Goal: Task Accomplishment & Management: Complete application form

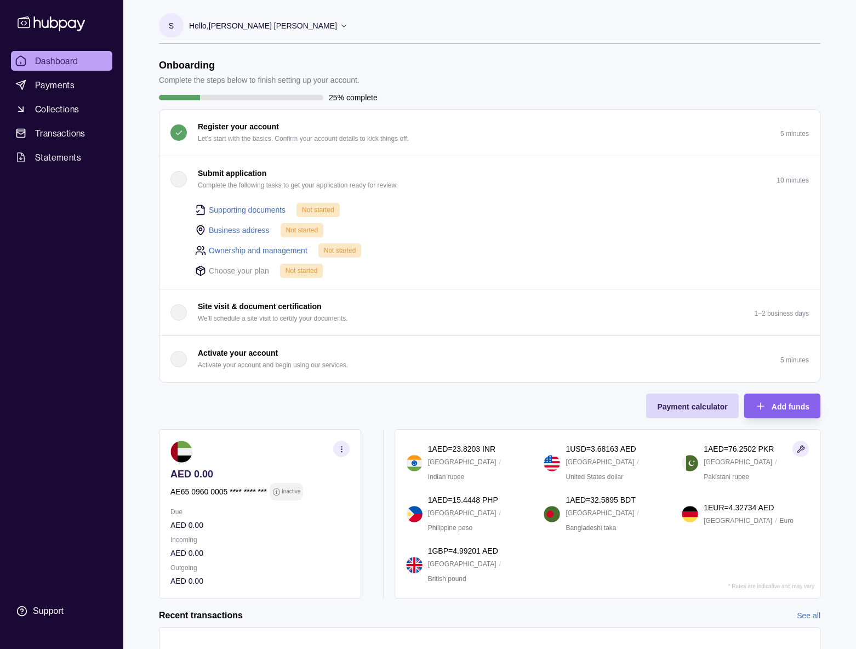
click at [244, 211] on link "Supporting documents" at bounding box center [247, 210] width 77 height 12
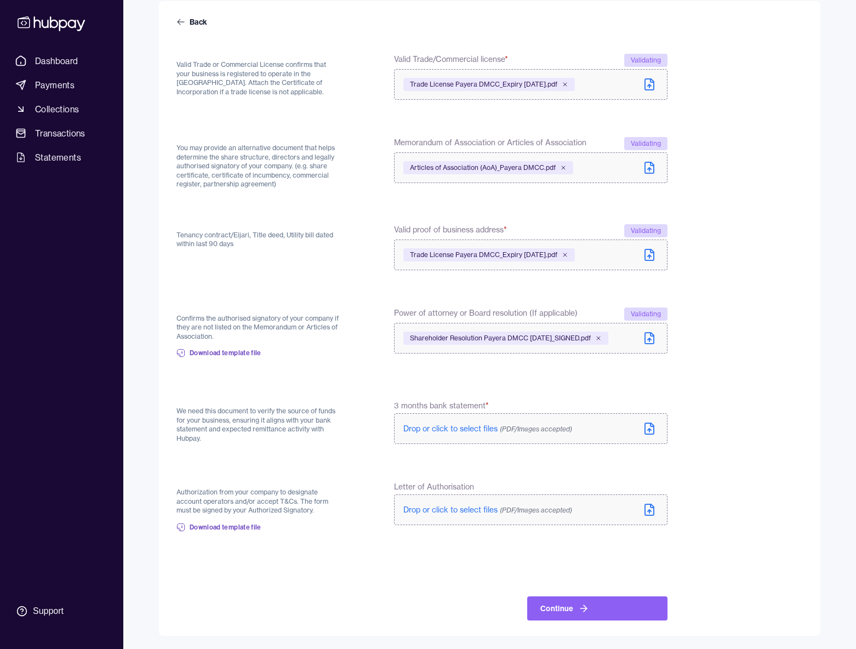
scroll to position [95, 0]
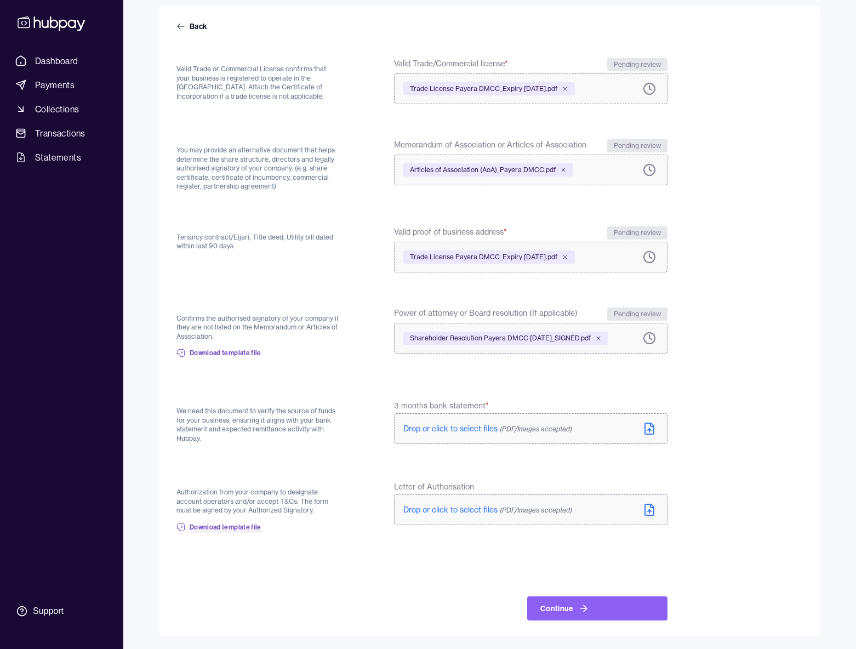
click at [249, 528] on span "Download template file" at bounding box center [226, 527] width 72 height 9
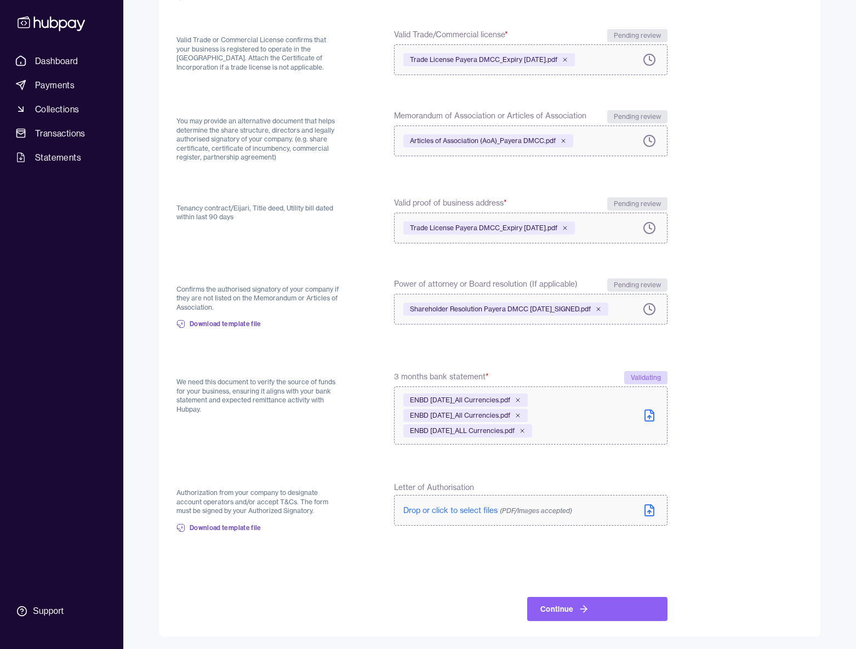
scroll to position [125, 0]
click at [589, 607] on button "Continue" at bounding box center [597, 608] width 140 height 24
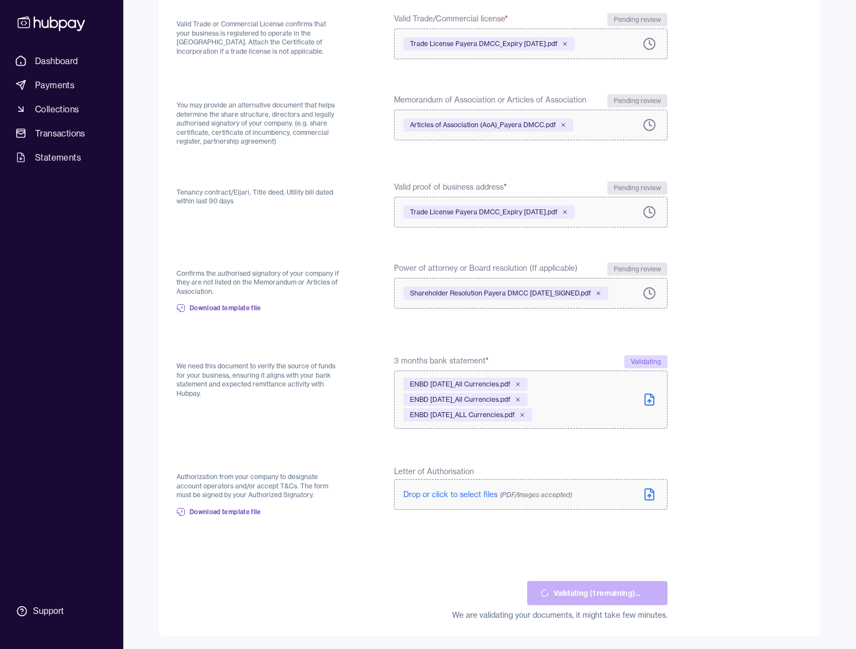
scroll to position [138, 0]
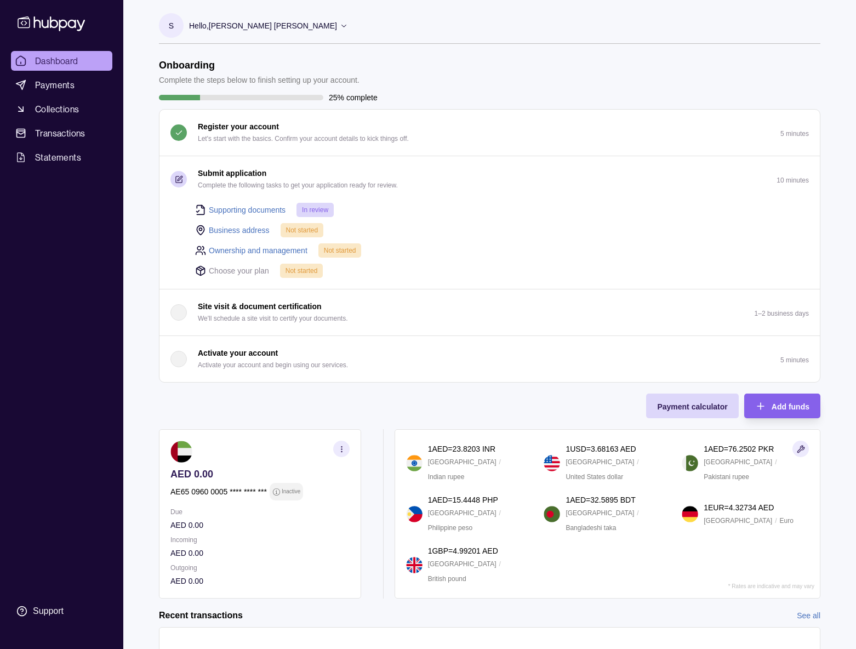
click at [798, 189] on button "Submit application Complete the following tasks to get your application ready f…" at bounding box center [489, 179] width 660 height 46
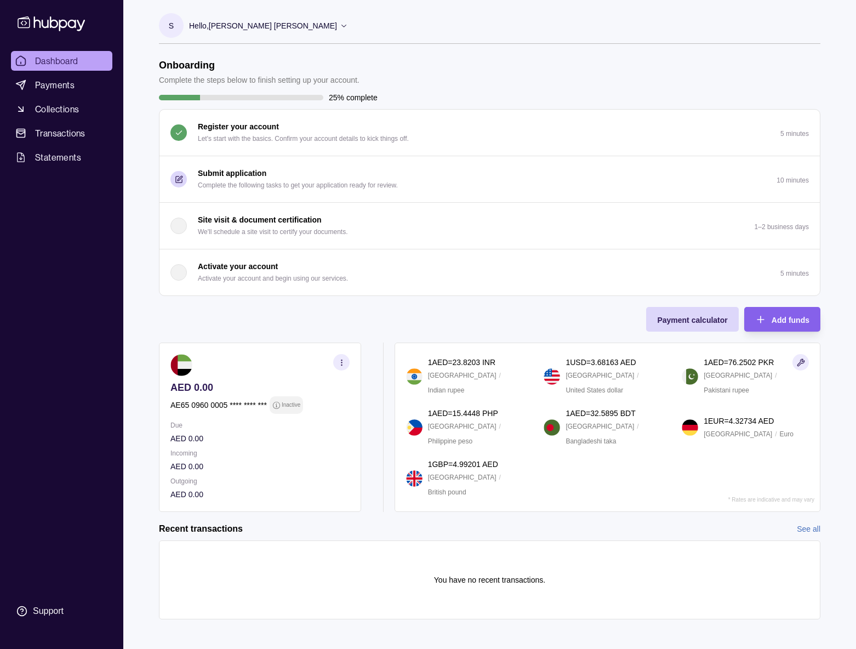
click at [798, 189] on button "Submit application Complete the following tasks to get your application ready f…" at bounding box center [489, 179] width 660 height 46
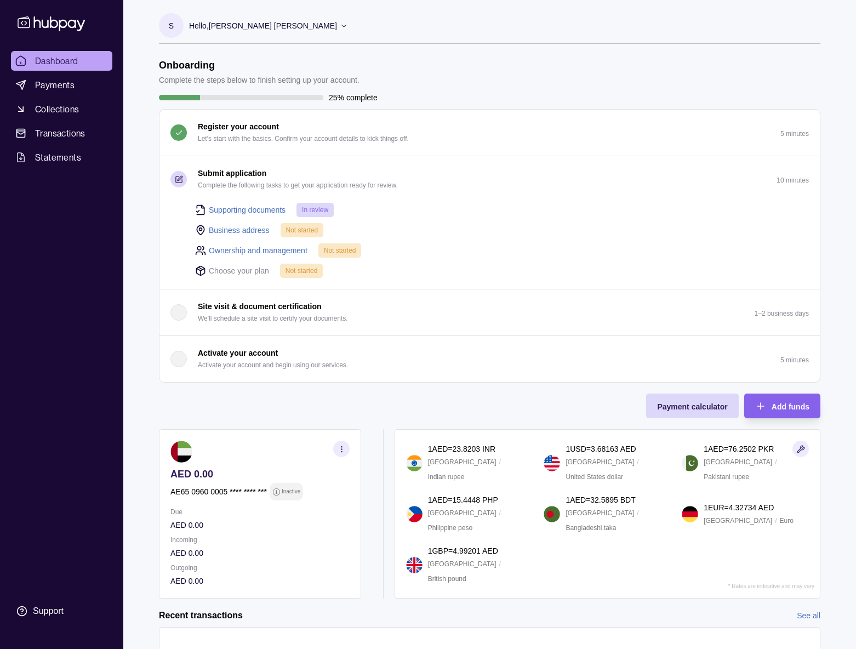
click at [249, 230] on link "Business address" at bounding box center [239, 230] width 61 height 12
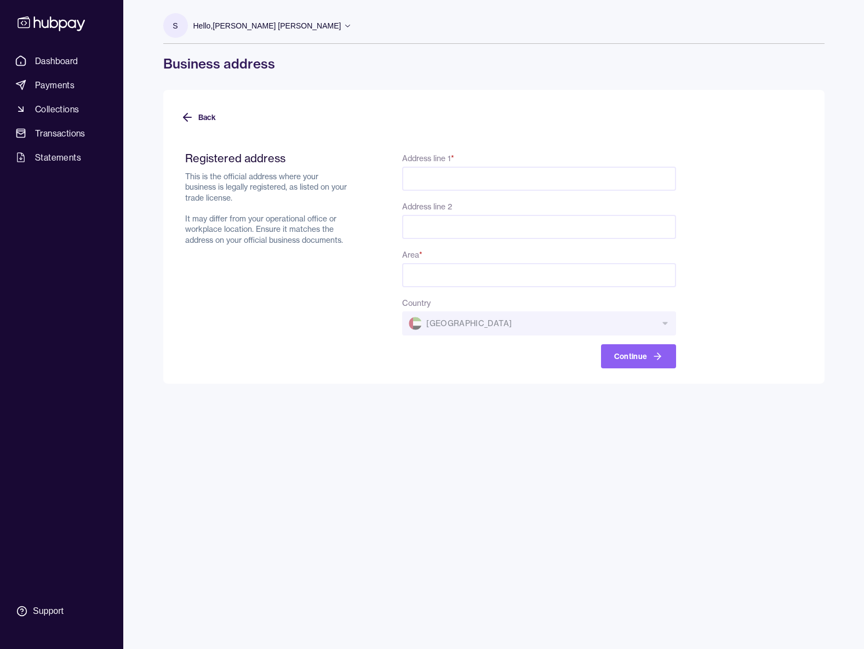
click at [439, 186] on input "Address line 1 *" at bounding box center [538, 179] width 273 height 24
click at [436, 176] on input "***" at bounding box center [538, 179] width 273 height 24
type input "**********"
click at [512, 227] on input "Address line 2" at bounding box center [538, 227] width 273 height 24
click at [775, 249] on form "**********" at bounding box center [494, 253] width 626 height 230
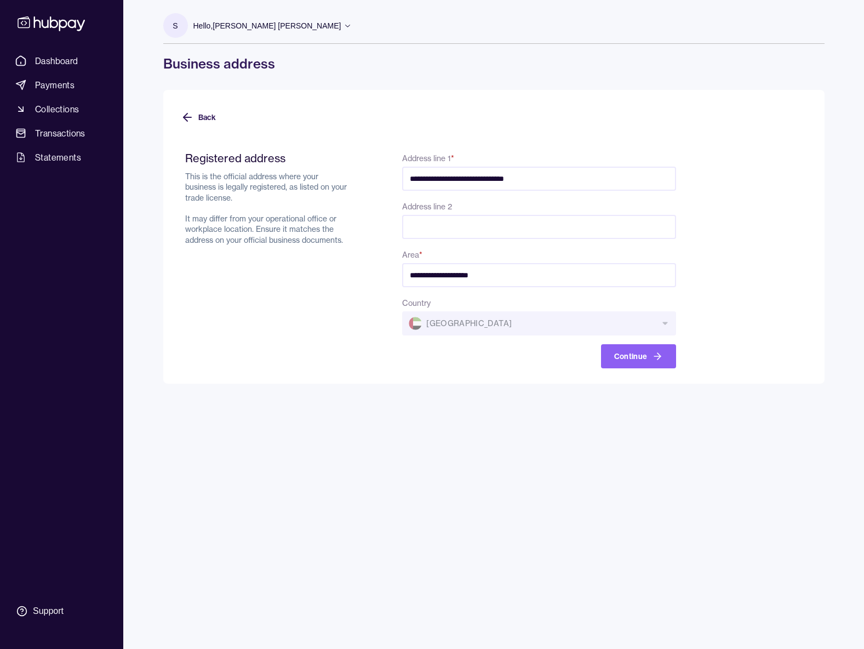
click at [525, 275] on input "**********" at bounding box center [538, 275] width 273 height 24
type input "**********"
click at [644, 348] on button "Continue" at bounding box center [638, 356] width 75 height 24
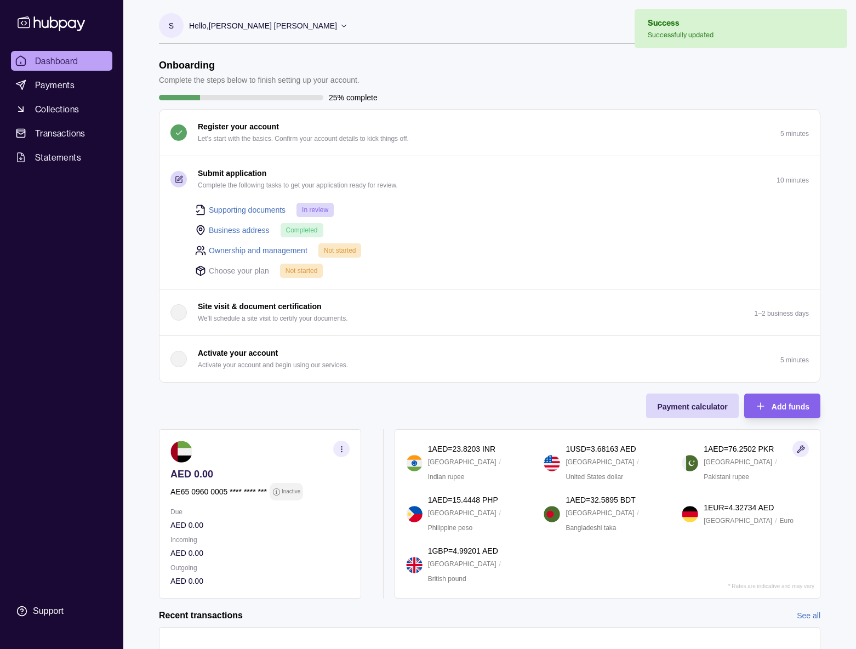
click at [288, 255] on link "Ownership and management" at bounding box center [258, 250] width 99 height 12
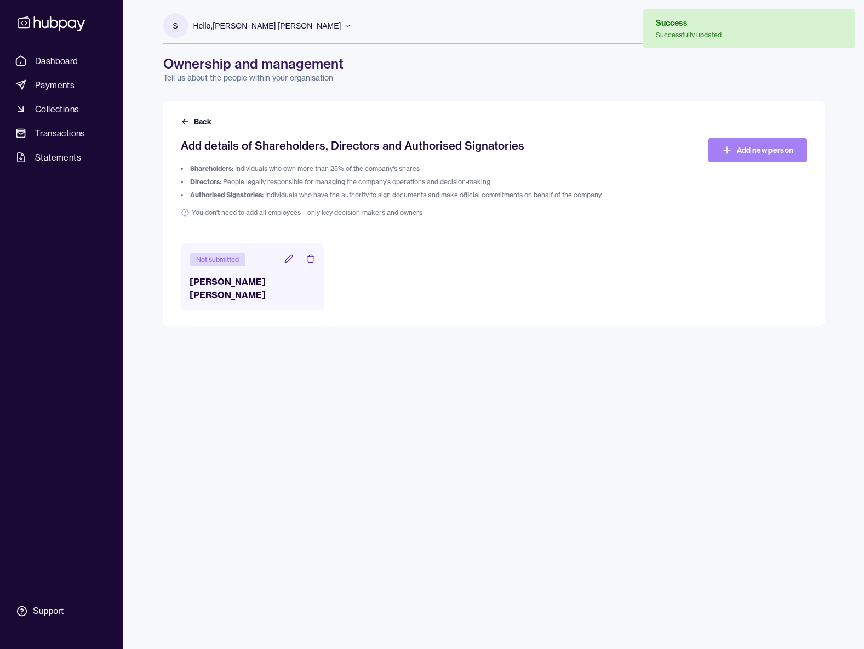
click at [775, 153] on link "Add new person" at bounding box center [757, 150] width 99 height 24
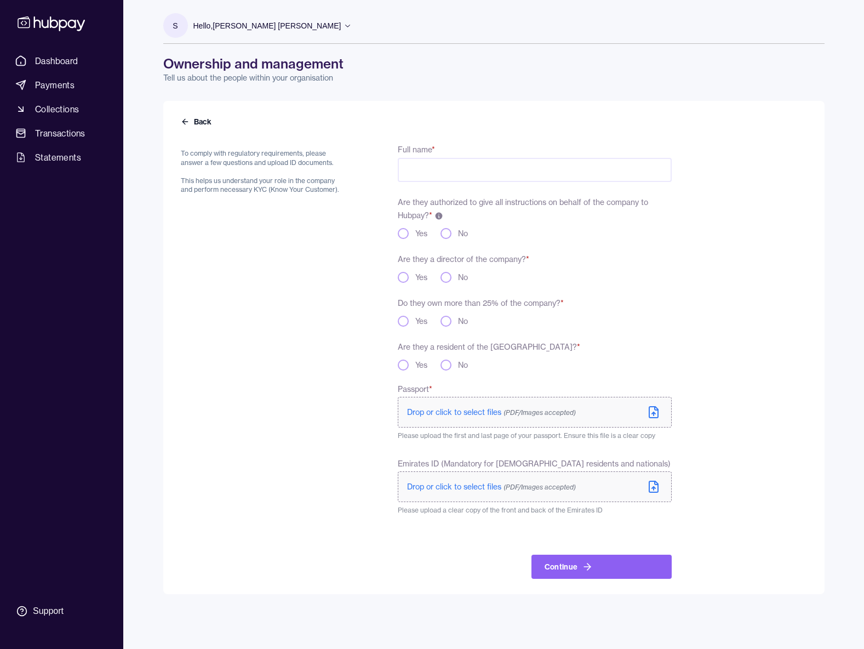
click at [435, 165] on input "Full name *" at bounding box center [534, 170] width 273 height 24
type input "**********"
click at [601, 217] on div "Are they authorized to give all instructions on behalf of the company to Hubpay…" at bounding box center [534, 217] width 273 height 44
click at [395, 233] on div "**********" at bounding box center [426, 360] width 491 height 436
click at [401, 235] on button "Yes" at bounding box center [403, 233] width 11 height 11
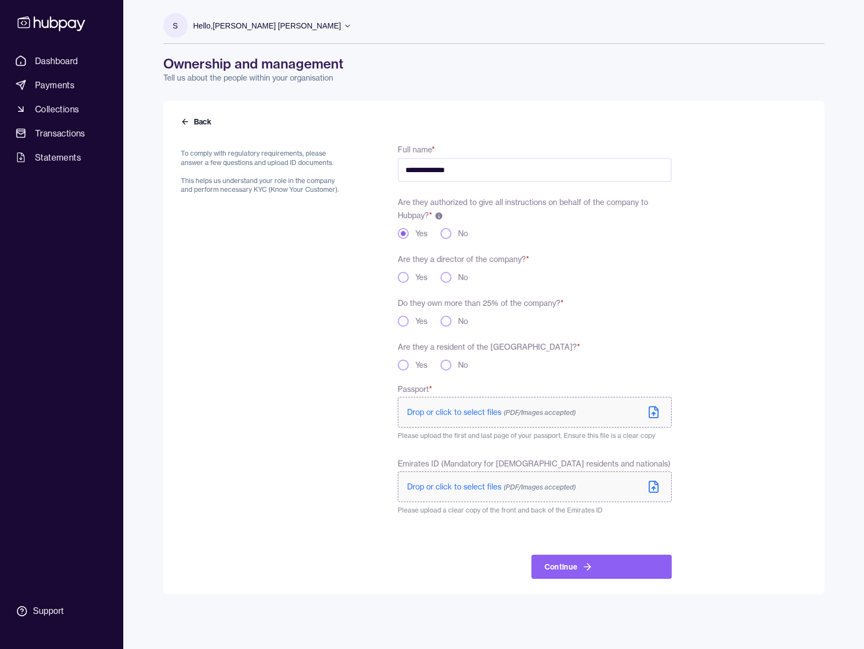
click at [648, 231] on div "Yes No" at bounding box center [534, 233] width 273 height 11
click at [404, 279] on button "Yes" at bounding box center [403, 277] width 11 height 11
click at [401, 320] on button "Yes" at bounding box center [403, 321] width 11 height 11
click at [401, 361] on button "Yes" at bounding box center [403, 364] width 11 height 11
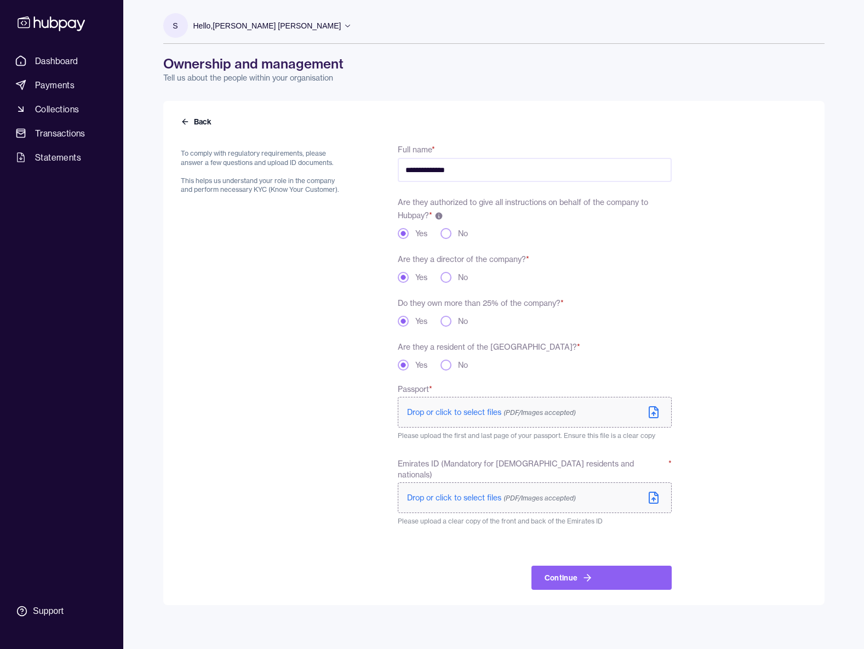
click at [464, 415] on span "Drop or click to select files (PDF/Images accepted)" at bounding box center [491, 412] width 169 height 10
click at [459, 493] on span "Drop or click to select files (PDF/Images accepted)" at bounding box center [491, 498] width 169 height 10
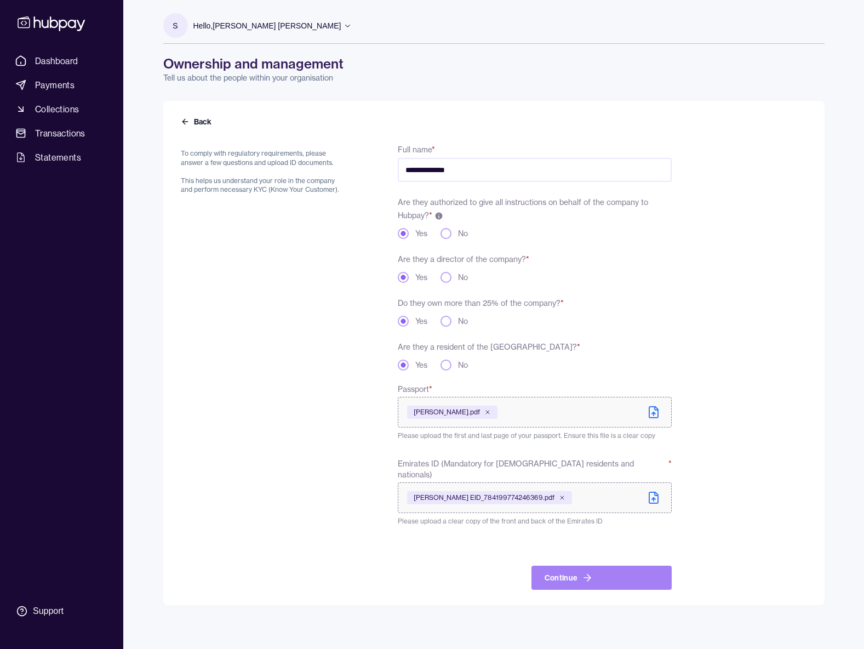
click at [609, 565] on button "Continue" at bounding box center [601, 577] width 140 height 24
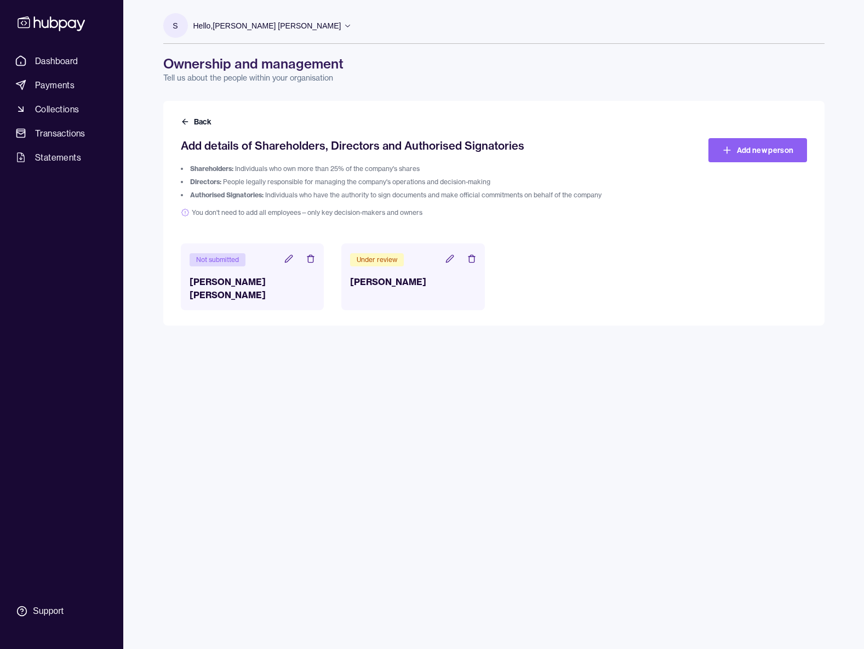
click at [288, 259] on icon at bounding box center [288, 258] width 9 height 9
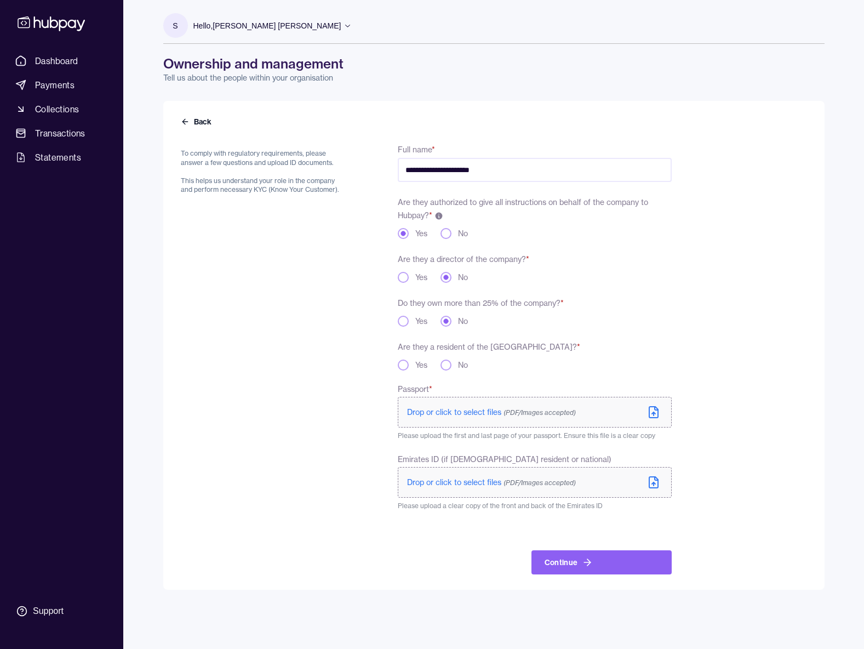
click at [403, 362] on button "Yes" at bounding box center [403, 364] width 11 height 11
click at [444, 405] on label "Drop or click to select files (PDF/Images accepted)" at bounding box center [534, 412] width 273 height 31
click at [460, 482] on span "Drop or click to select files (PDF/Images accepted)" at bounding box center [491, 482] width 169 height 10
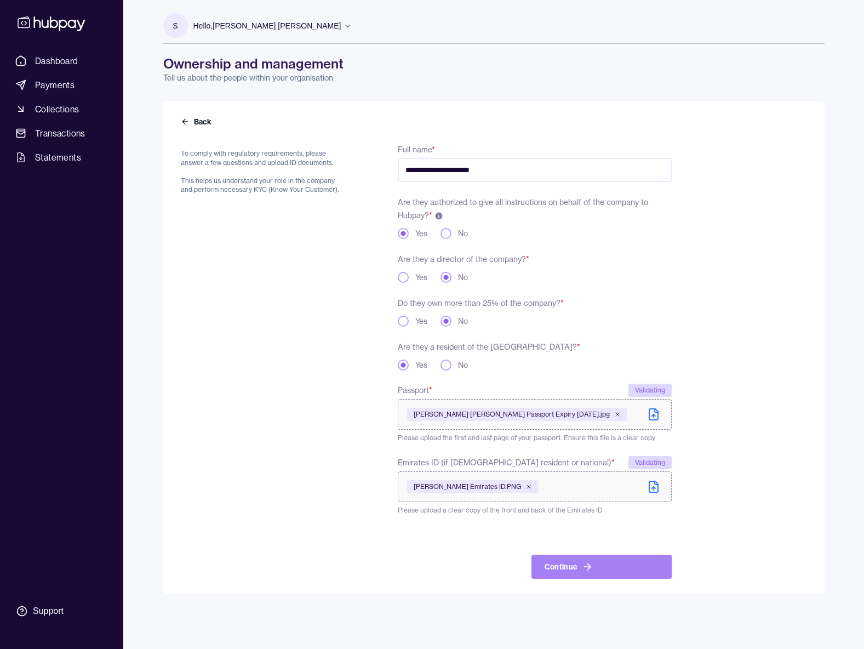
click at [604, 557] on button "Continue" at bounding box center [601, 566] width 140 height 24
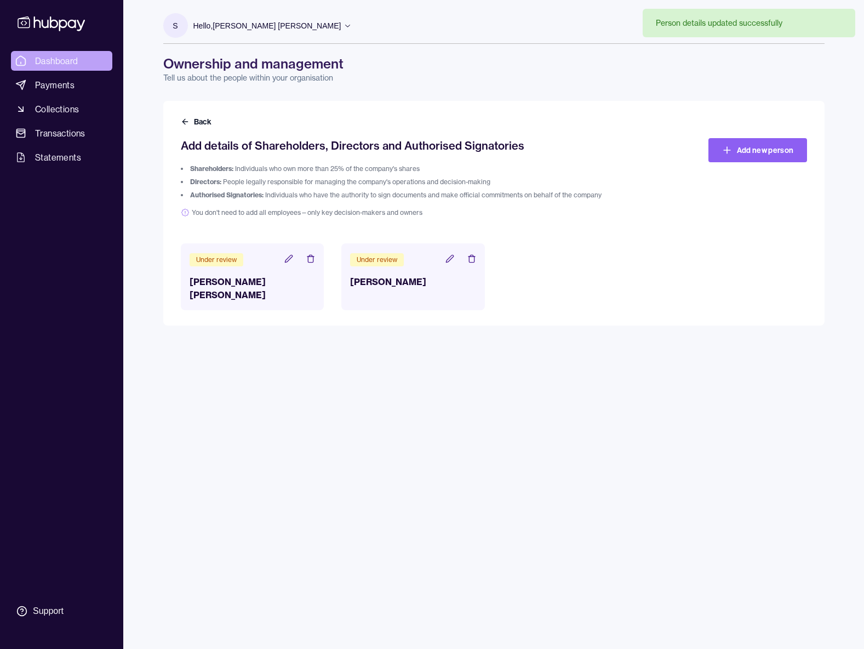
click at [69, 62] on span "Dashboard" at bounding box center [56, 60] width 43 height 13
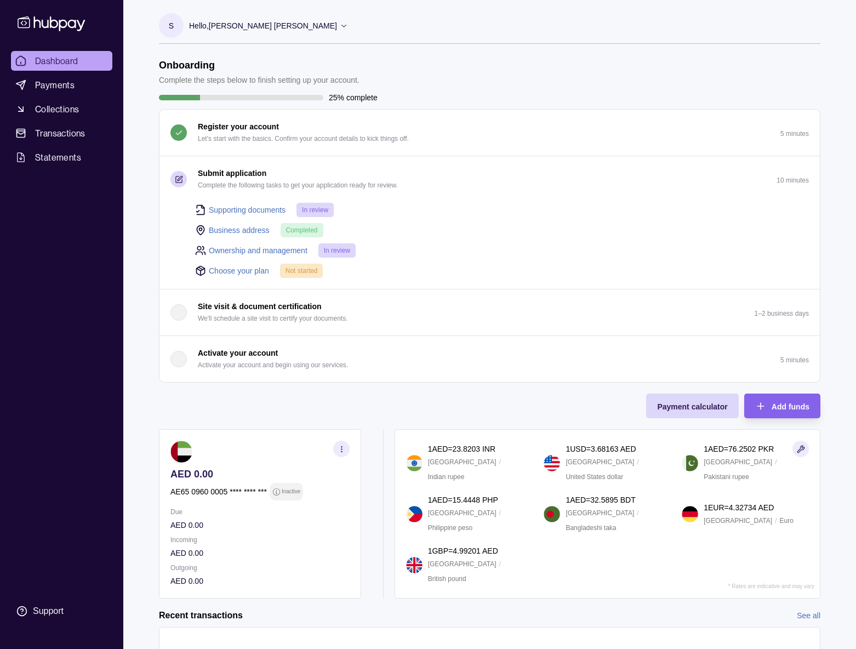
click at [247, 270] on link "Choose your plan" at bounding box center [239, 271] width 60 height 12
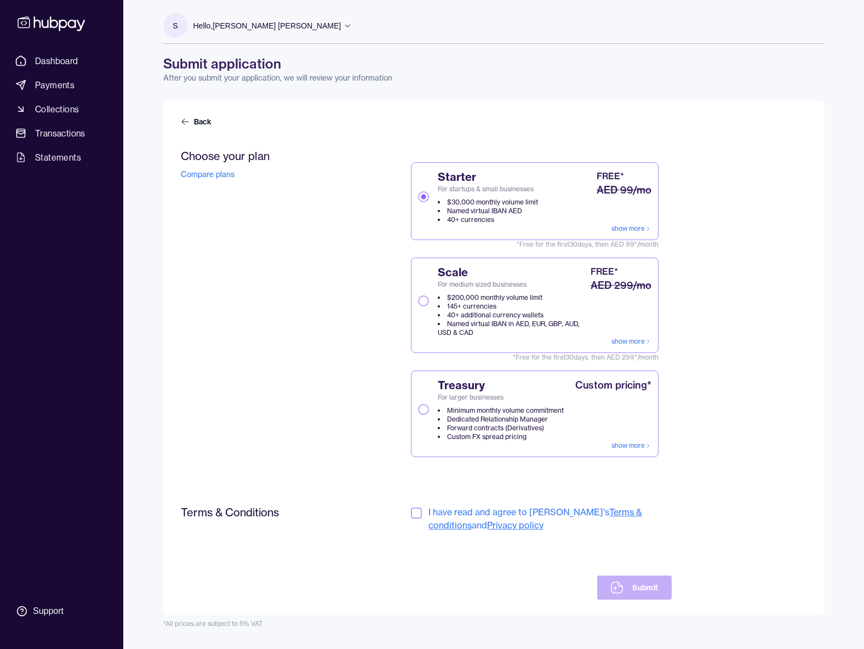
click at [486, 422] on li "Dedicated Relationship Manager" at bounding box center [501, 419] width 126 height 9
click at [429, 415] on button "Treasury For larger businesses Minimum monthly volume commitment Dedicated Rela…" at bounding box center [423, 409] width 11 height 11
click at [419, 512] on button "button" at bounding box center [416, 512] width 11 height 11
click at [628, 588] on button "Submit" at bounding box center [634, 587] width 74 height 24
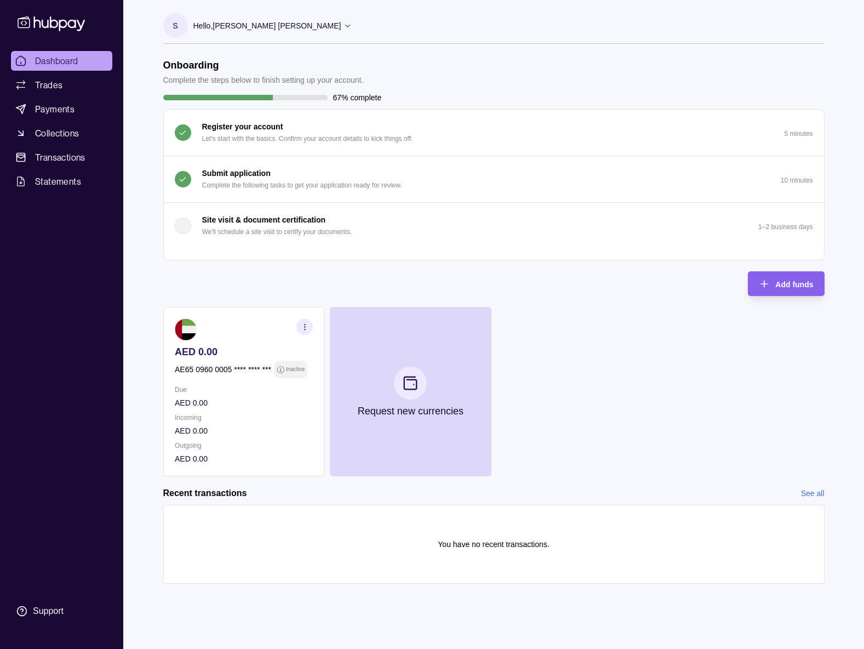
click at [614, 308] on div "AED 0.00 AE65 0960 0005 **** **** *** Inactive Due AED 0.00 Incoming AED 0.00 O…" at bounding box center [493, 391] width 661 height 169
click at [241, 401] on p "AED 0.00" at bounding box center [244, 403] width 138 height 12
click at [232, 366] on p "AE65 0960 0005 **** **** ***" at bounding box center [223, 369] width 96 height 12
click at [682, 368] on div "AED 0.00 AE65 0960 0005 **** **** *** Inactive Due AED 0.00 Incoming AED 0.00 O…" at bounding box center [493, 391] width 661 height 169
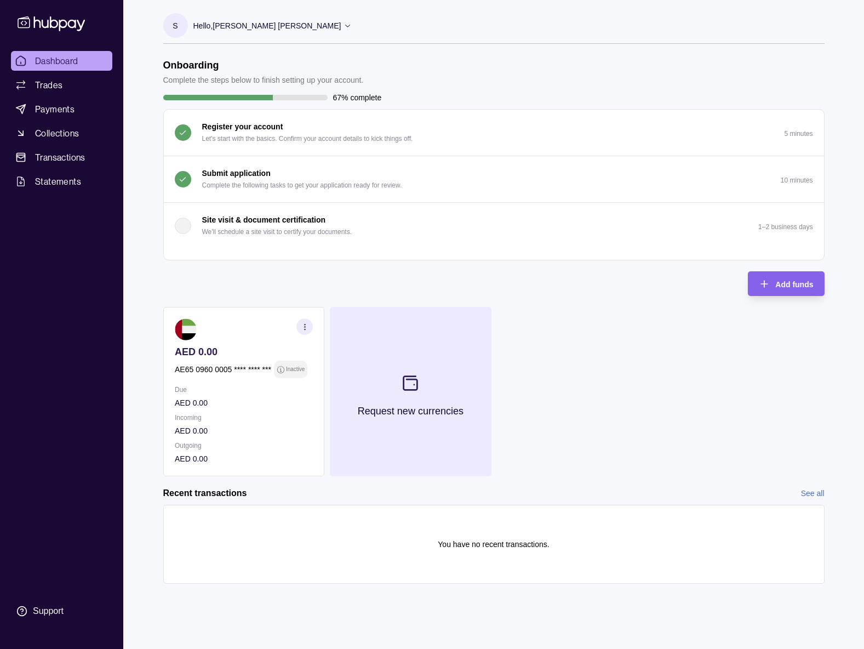
click at [456, 378] on button "Request new currencies" at bounding box center [410, 391] width 161 height 169
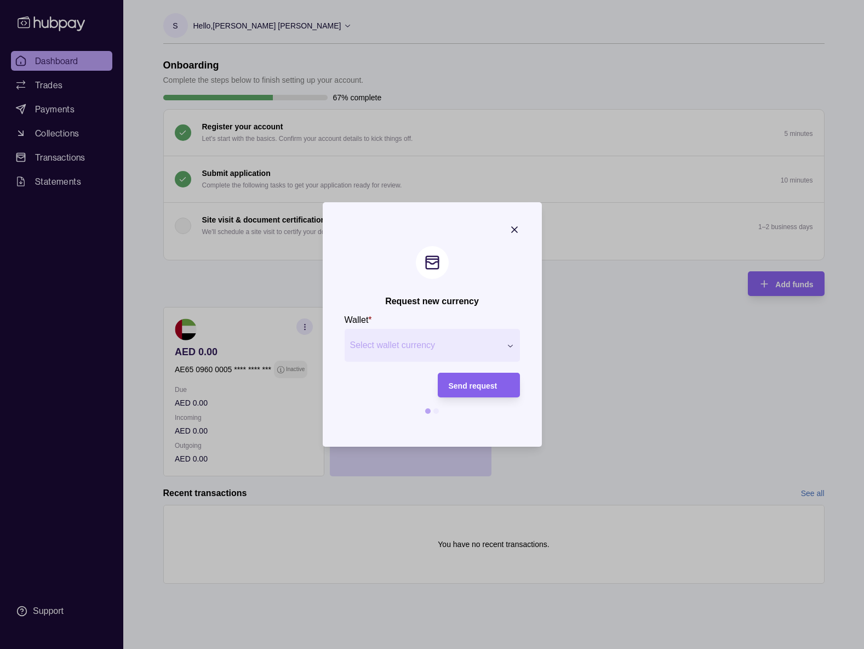
click at [385, 362] on section "Wallet * Select wallet currency *** *** *** *** *** *** *** *** *** *** *** ***…" at bounding box center [432, 369] width 175 height 112
click at [409, 648] on div "Request new currency Wallet * Select wallet currency *** *** *** *** *** *** **…" at bounding box center [432, 649] width 864 height 0
click at [462, 381] on span "Send request" at bounding box center [473, 385] width 49 height 9
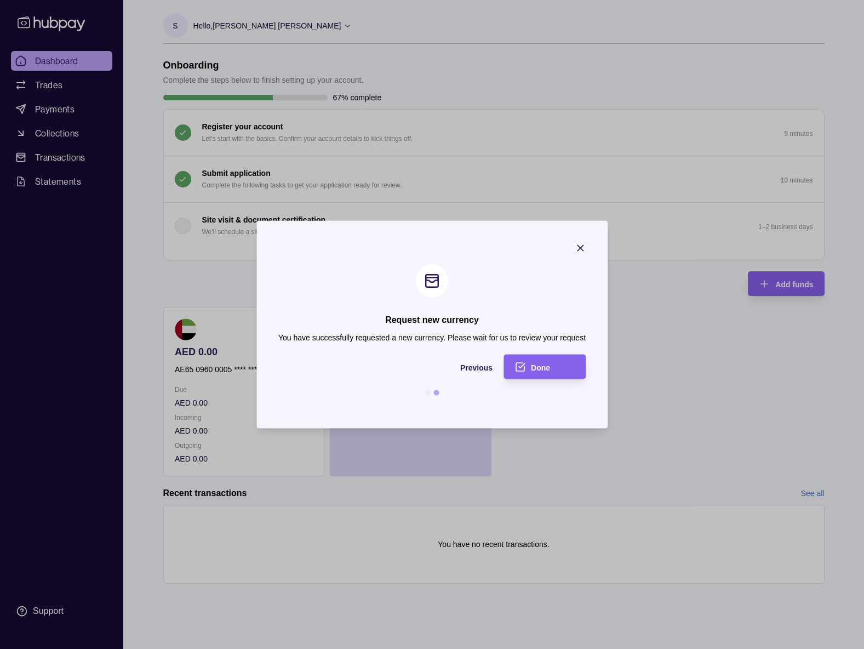
click at [539, 375] on div "Done" at bounding box center [536, 366] width 77 height 25
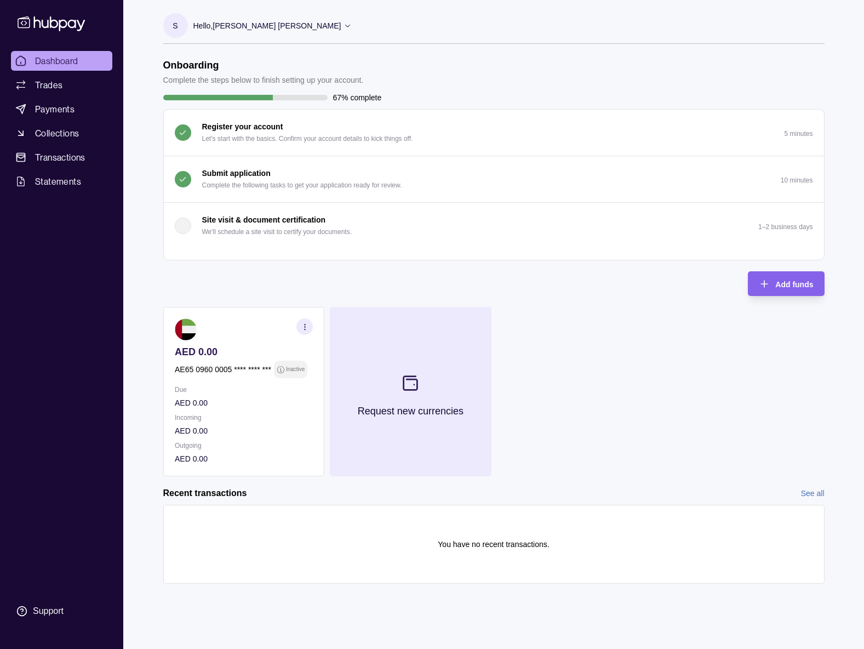
click at [432, 382] on button "Request new currencies" at bounding box center [410, 391] width 161 height 169
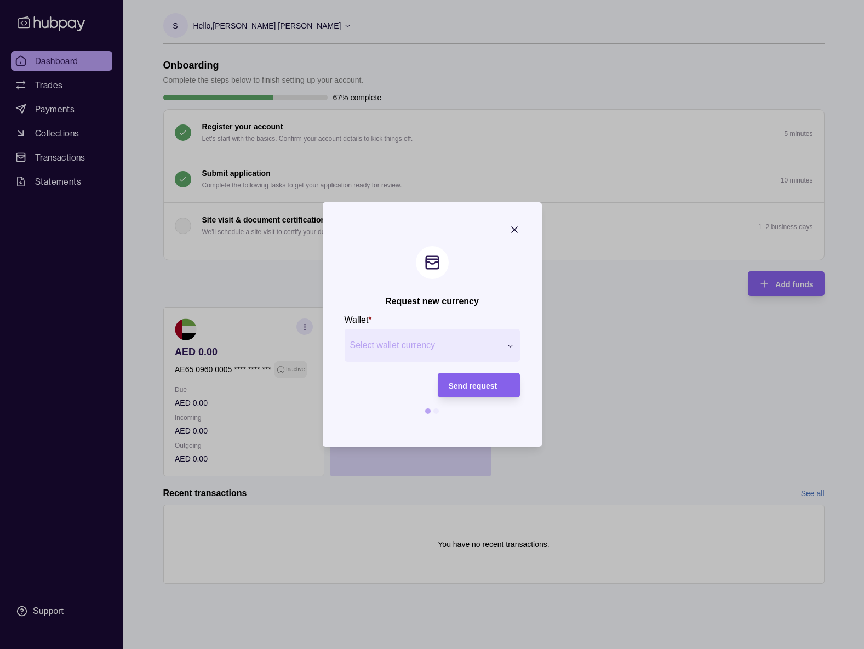
click at [419, 648] on div "Request new currency Wallet * Select wallet currency *** *** *** *** *** *** **…" at bounding box center [432, 649] width 864 height 0
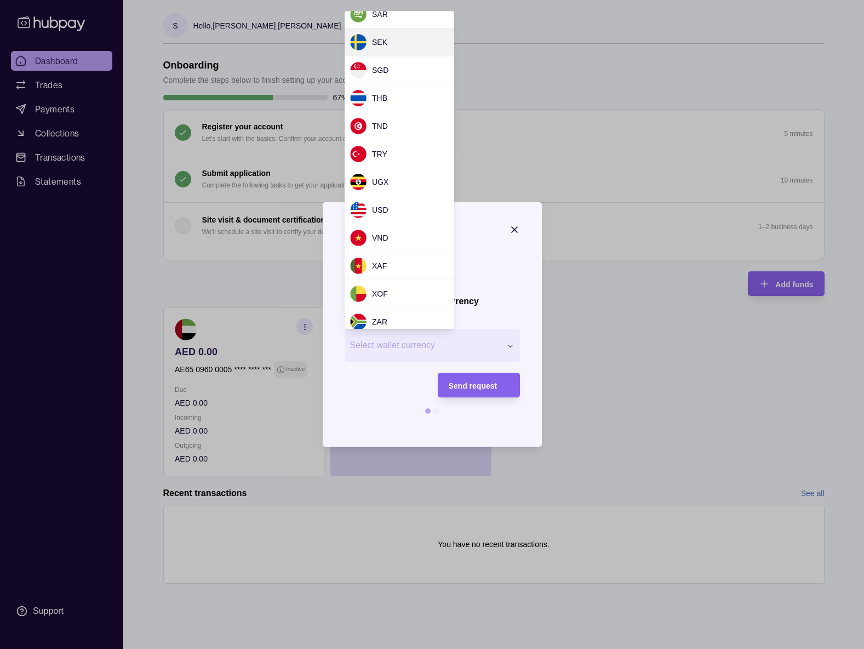
scroll to position [940, 0]
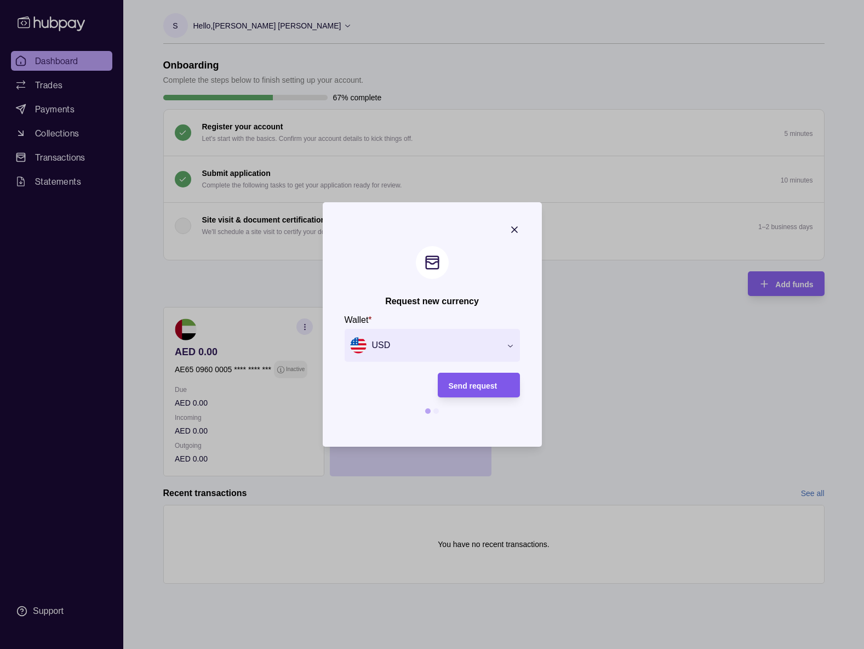
click at [472, 384] on span "Send request" at bounding box center [473, 385] width 49 height 9
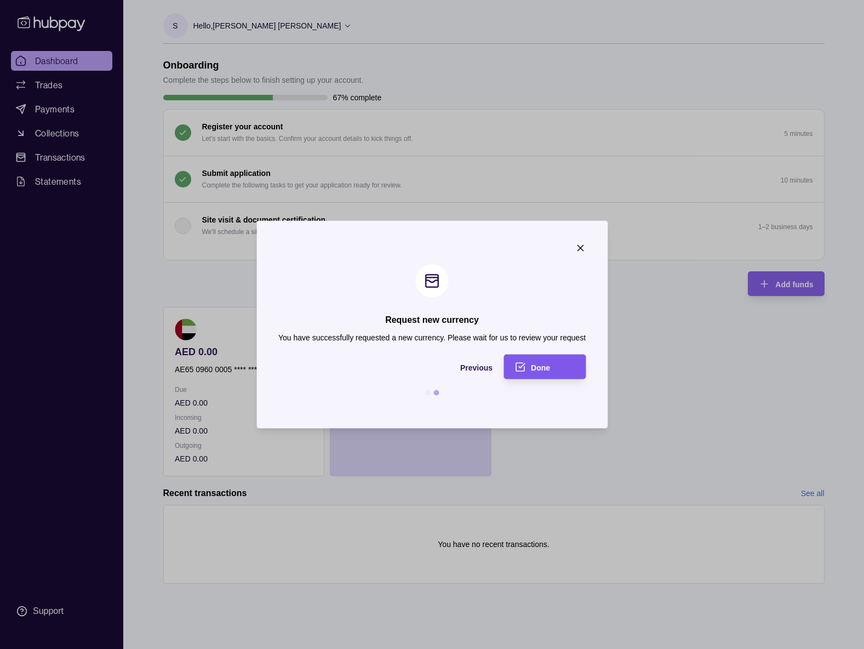
click at [530, 367] on div "Done" at bounding box center [536, 366] width 77 height 25
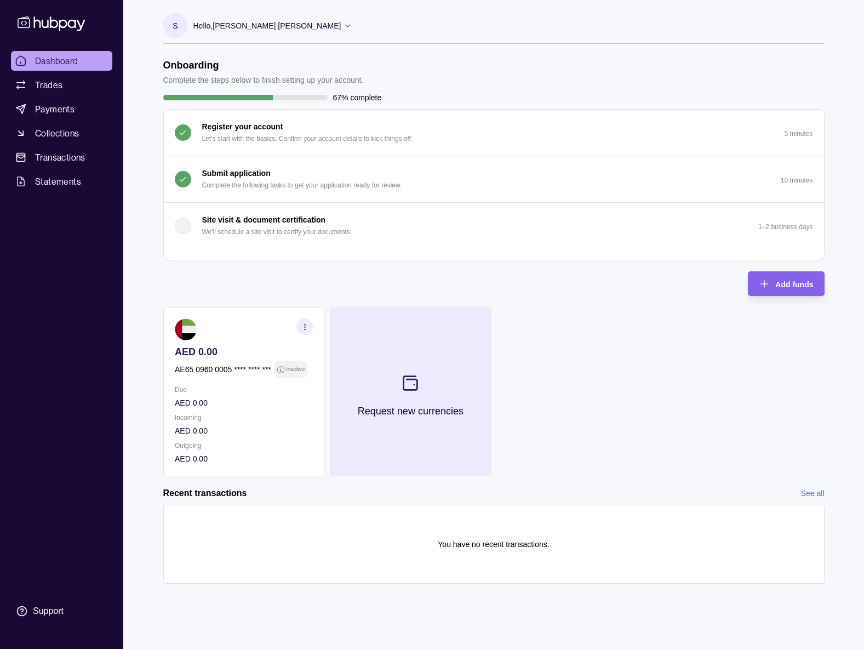
click at [422, 392] on section at bounding box center [410, 383] width 36 height 36
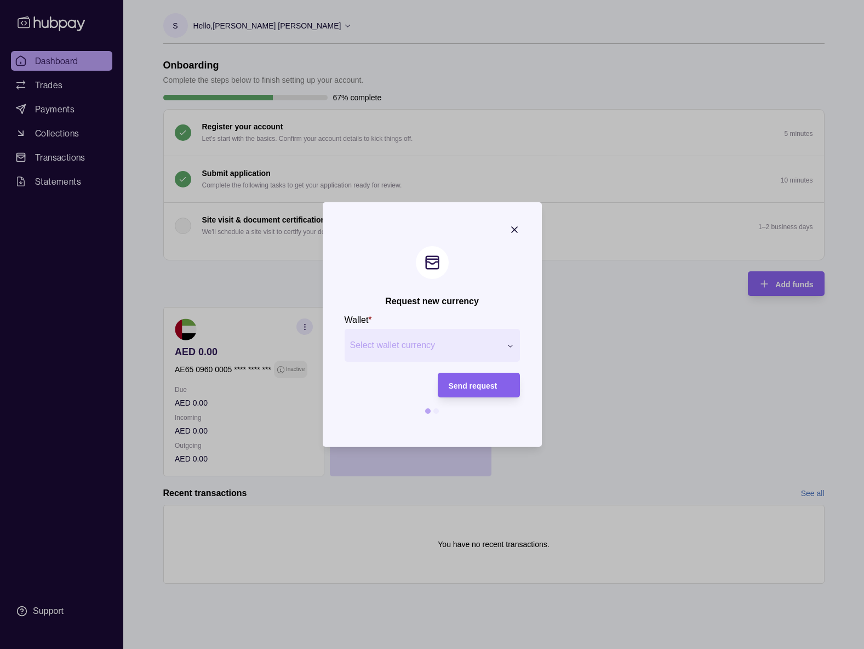
click at [422, 648] on div "Request new currency Wallet * Select wallet currency *** *** *** *** *** *** **…" at bounding box center [432, 649] width 864 height 0
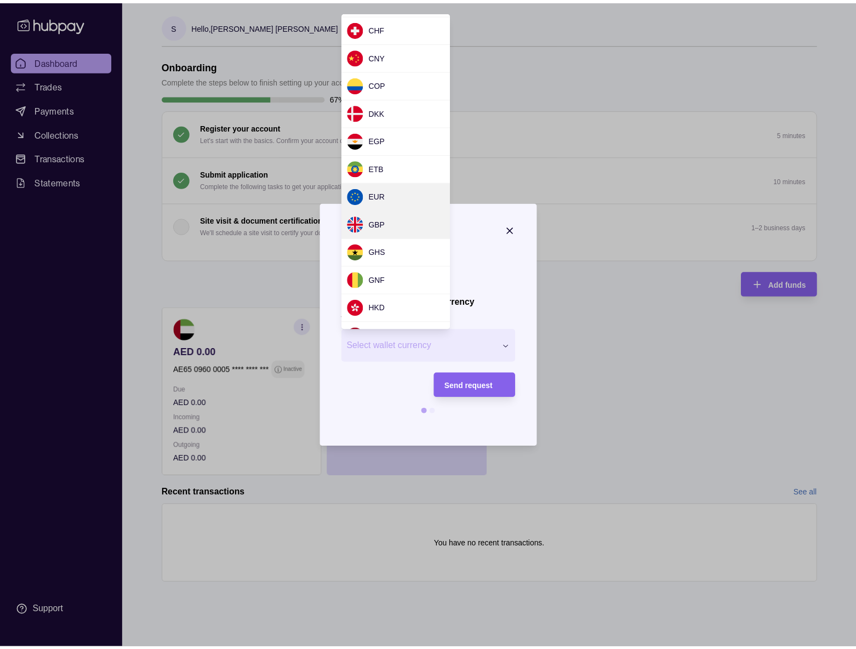
scroll to position [83, 0]
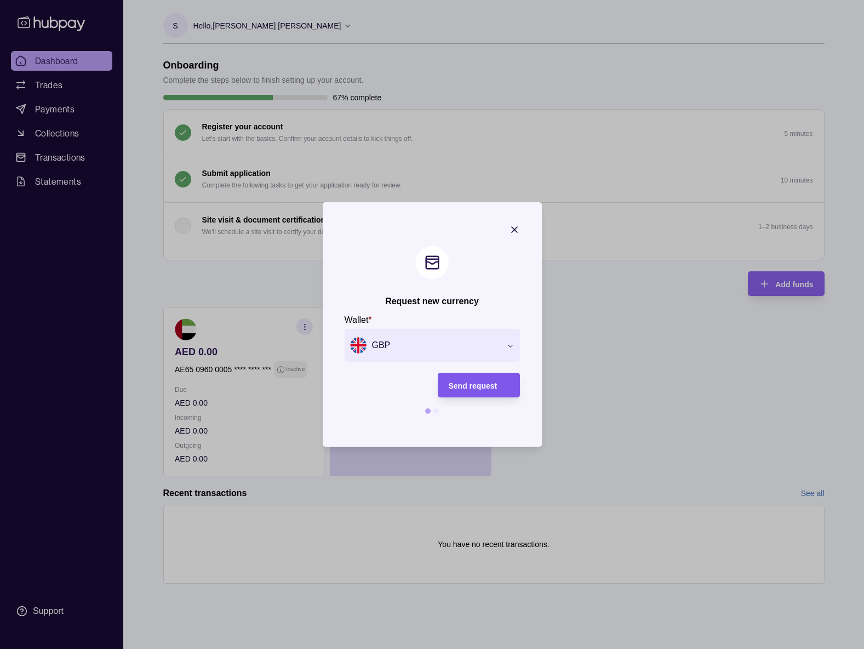
click at [494, 388] on span "Send request" at bounding box center [473, 385] width 49 height 9
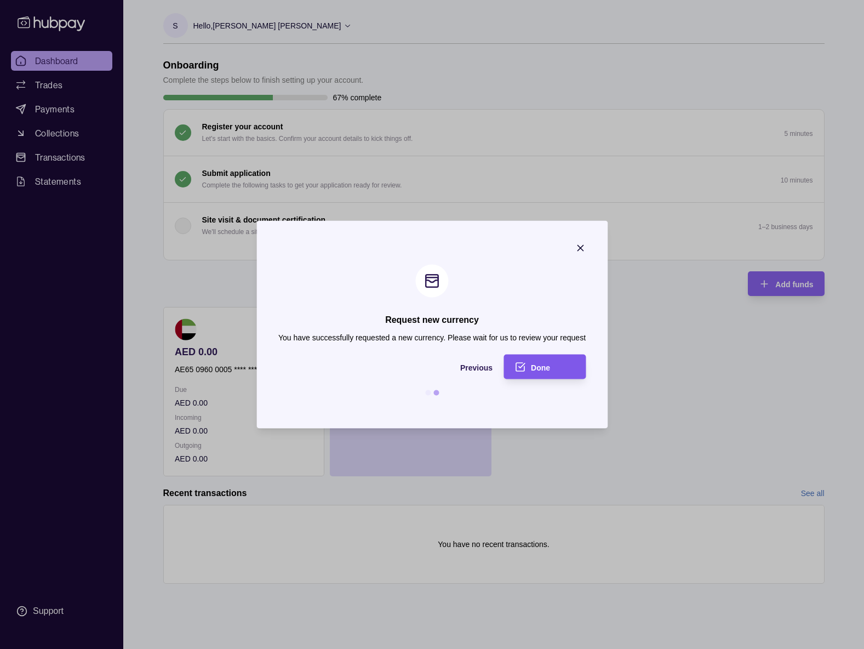
click at [556, 361] on div "Done" at bounding box center [553, 366] width 44 height 13
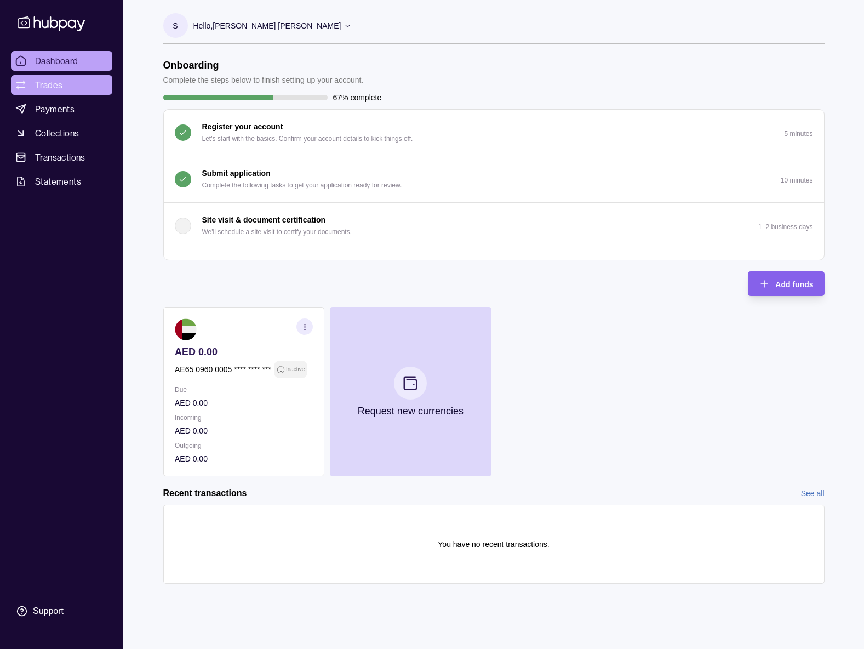
click at [45, 90] on span "Trades" at bounding box center [48, 84] width 27 height 13
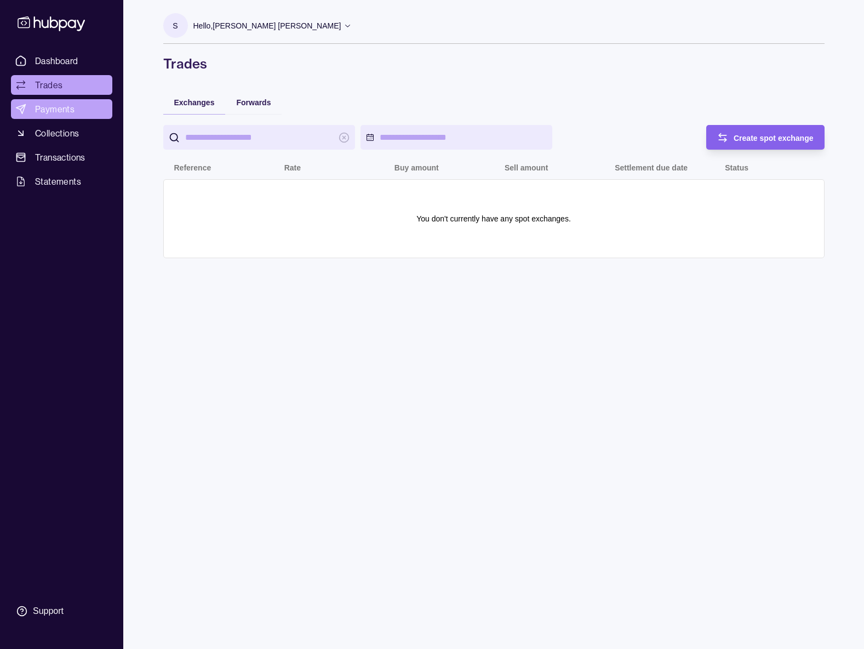
click at [49, 113] on span "Payments" at bounding box center [54, 108] width 39 height 13
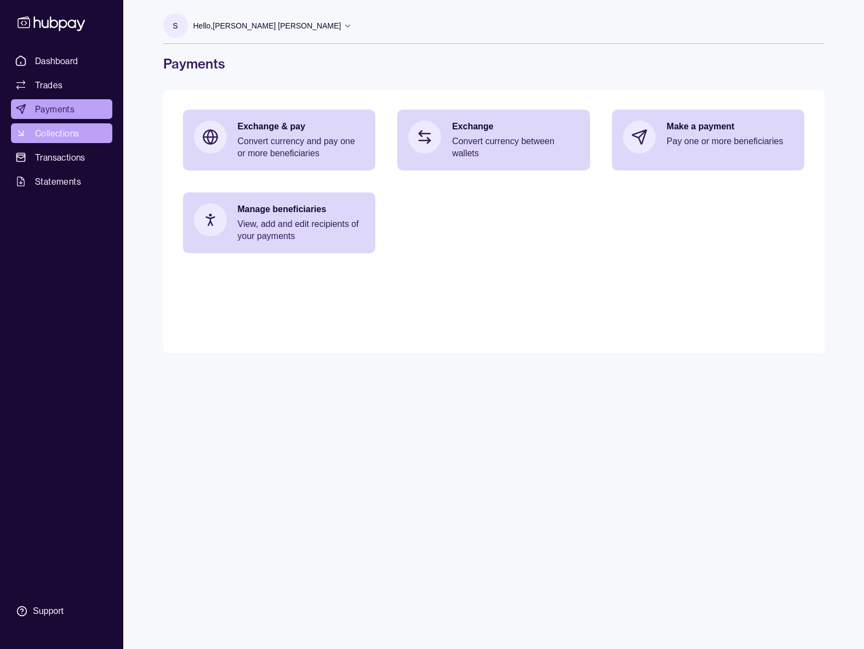
click at [60, 130] on span "Collections" at bounding box center [57, 133] width 44 height 13
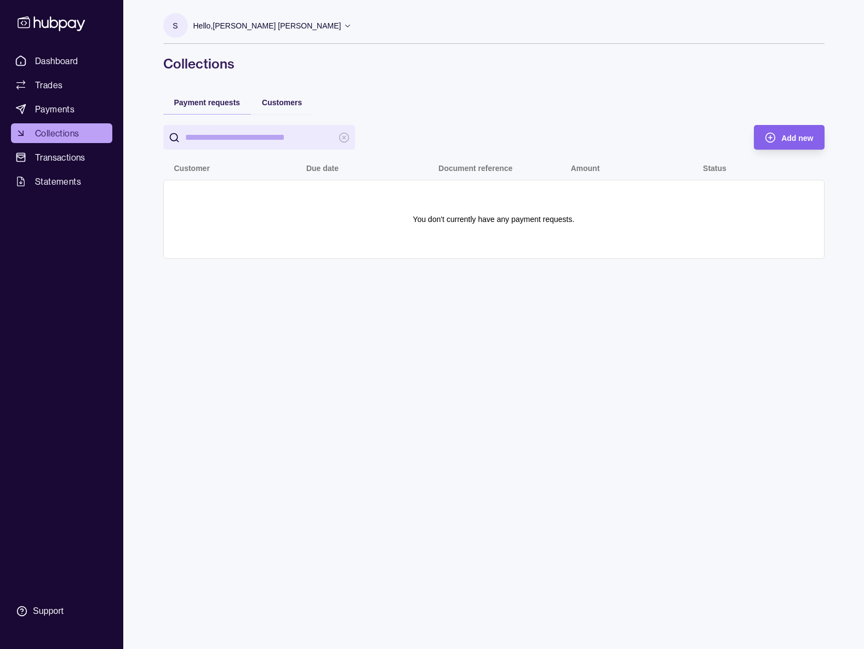
click at [71, 156] on span "Transactions" at bounding box center [60, 157] width 50 height 13
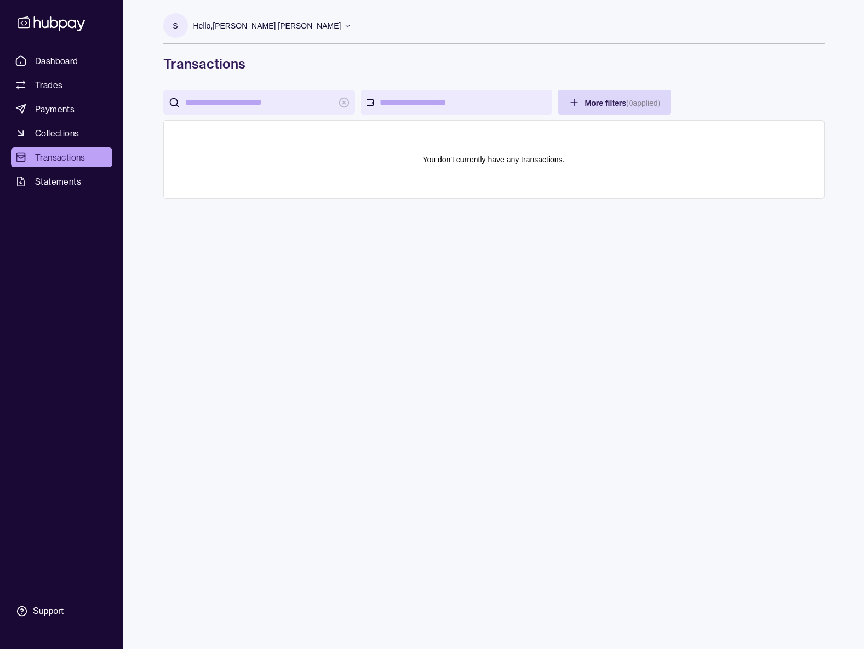
click at [71, 181] on span "Statements" at bounding box center [58, 181] width 46 height 13
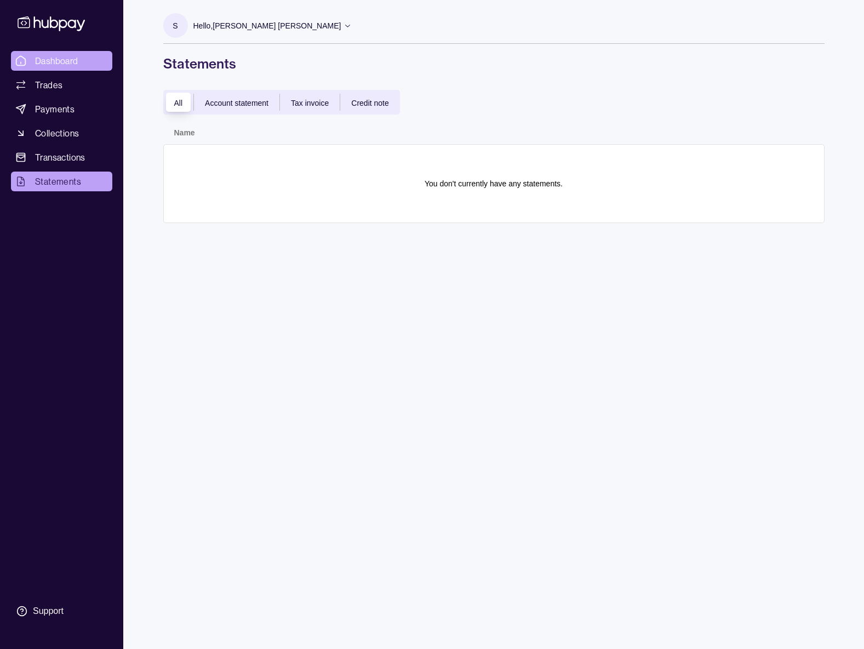
click at [62, 51] on link "Dashboard" at bounding box center [61, 61] width 101 height 20
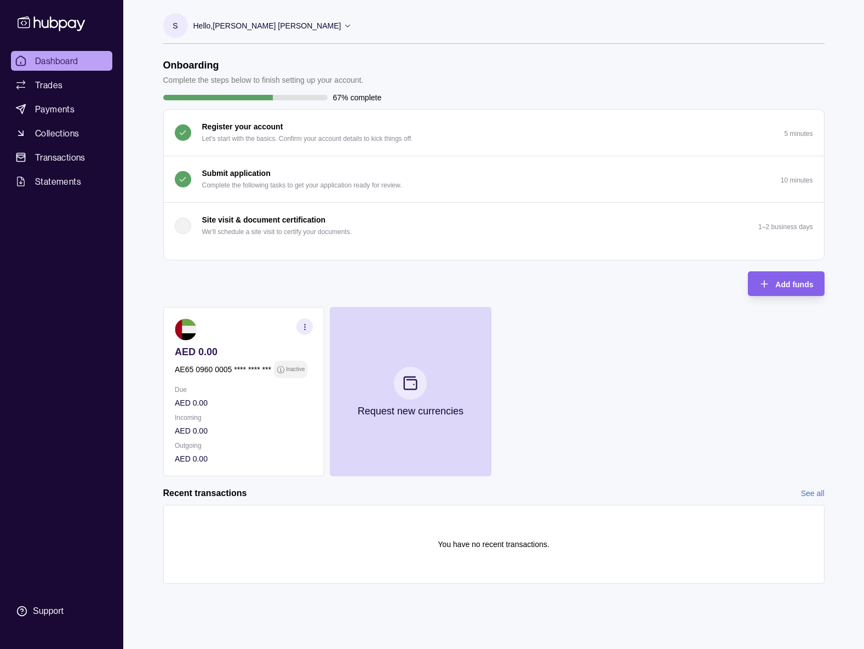
click at [53, 58] on span "Dashboard" at bounding box center [56, 60] width 43 height 13
click at [47, 84] on span "Trades" at bounding box center [48, 84] width 27 height 13
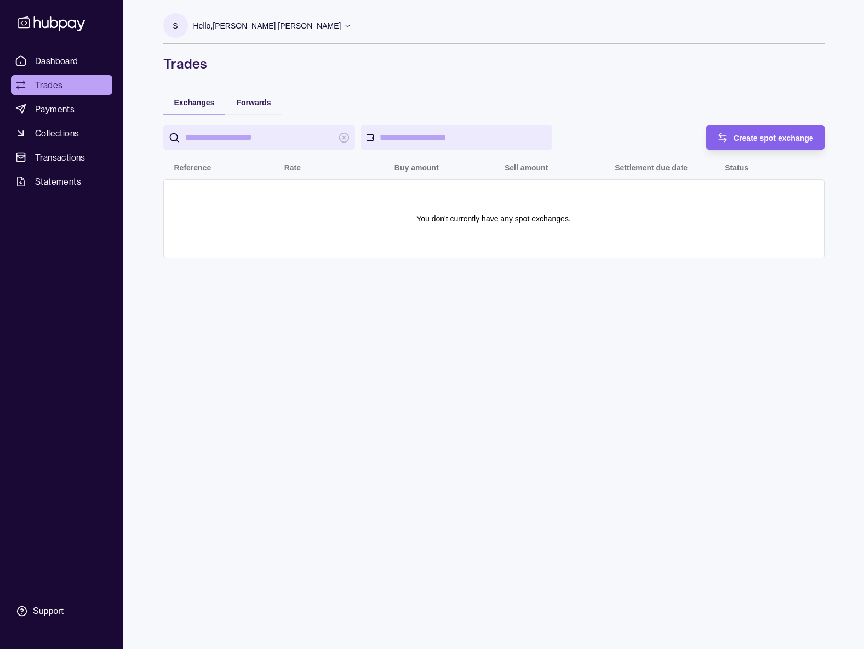
click at [53, 117] on link "Payments" at bounding box center [61, 109] width 101 height 20
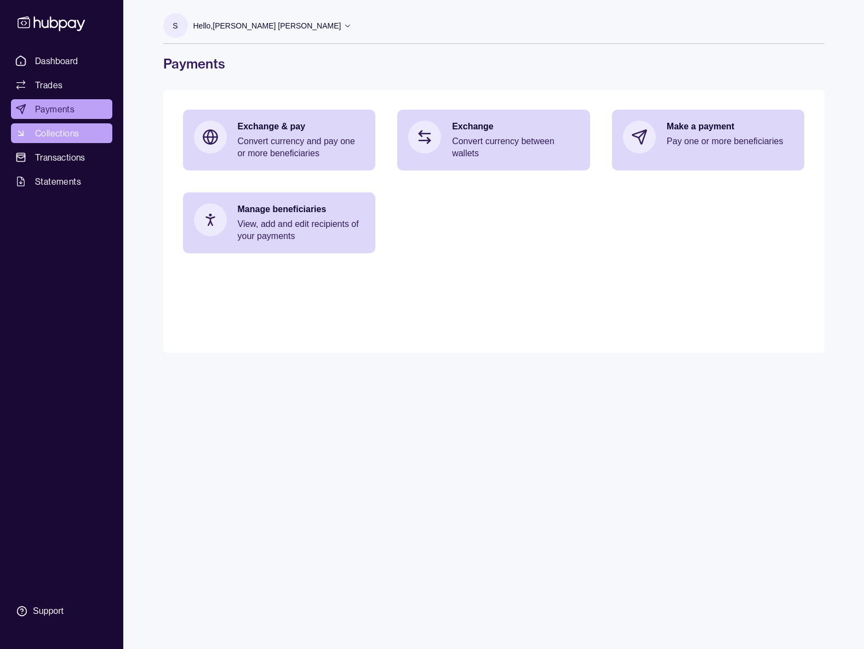
click at [52, 142] on link "Collections" at bounding box center [61, 133] width 101 height 20
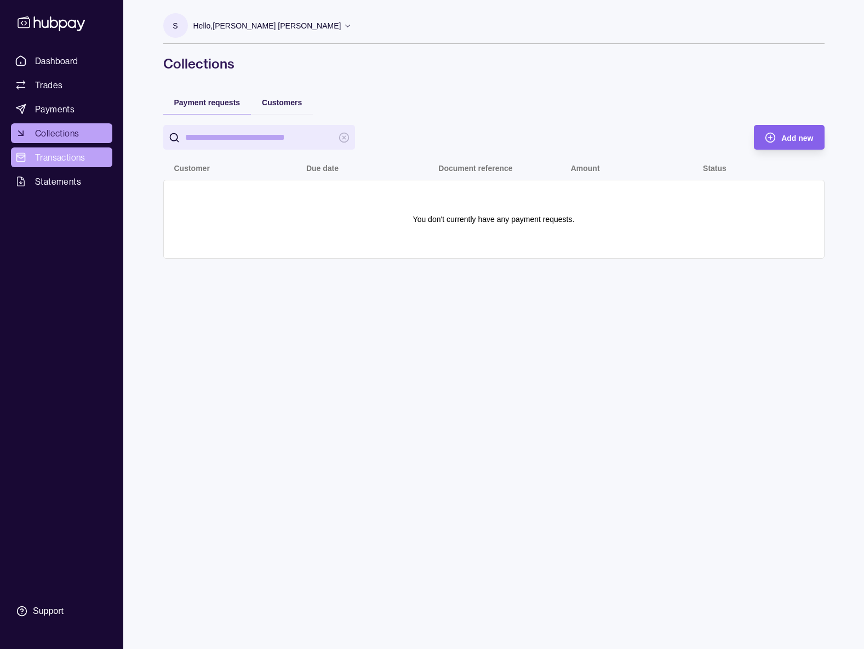
click at [55, 167] on link "Transactions" at bounding box center [61, 157] width 101 height 20
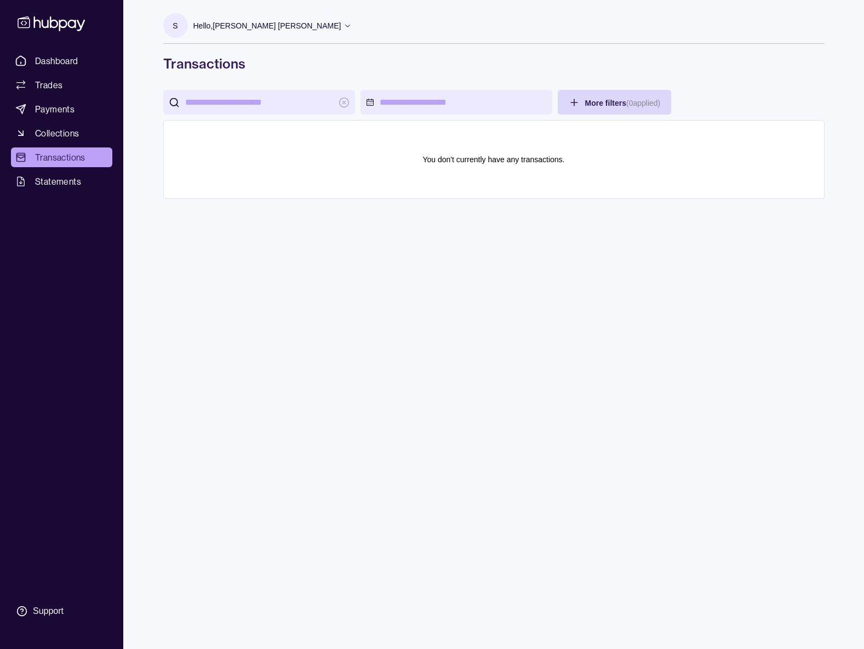
click at [58, 183] on span "Statements" at bounding box center [58, 181] width 46 height 13
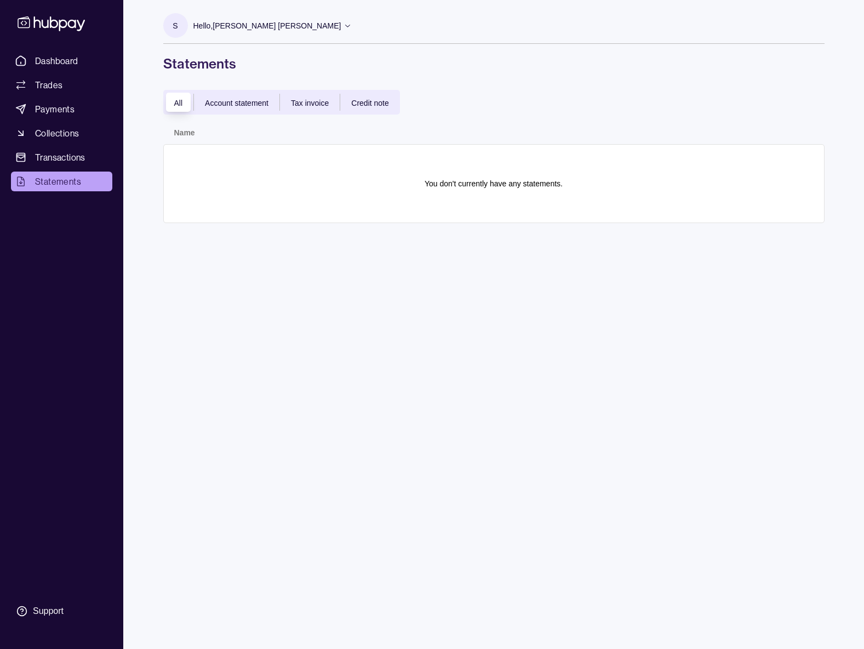
click at [317, 103] on span "Tax invoice" at bounding box center [310, 103] width 38 height 9
click at [359, 102] on span "Credit note" at bounding box center [369, 103] width 37 height 9
click at [242, 102] on span "Account statement" at bounding box center [237, 103] width 64 height 9
click at [70, 65] on span "Dashboard" at bounding box center [56, 60] width 43 height 13
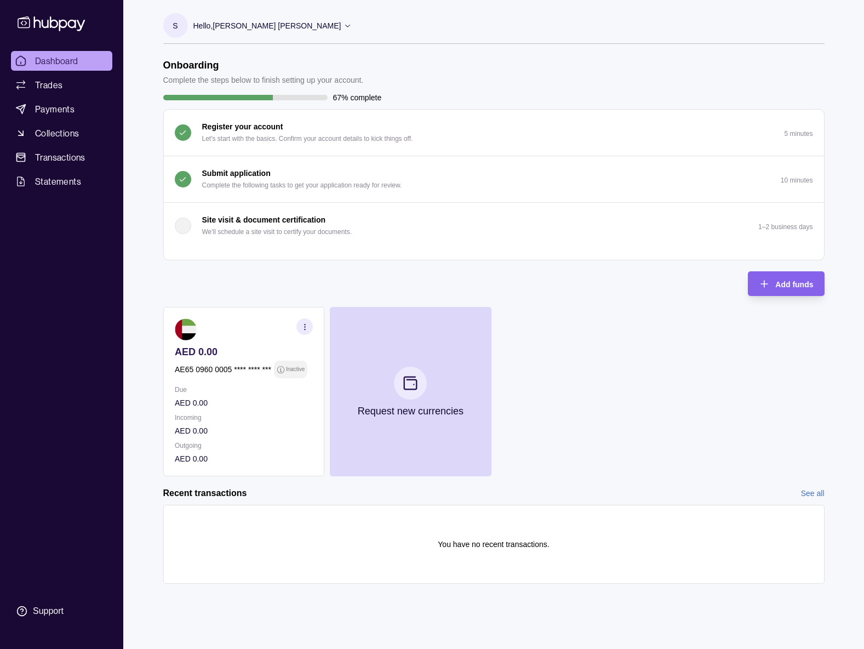
click at [276, 35] on div "Hello, [PERSON_NAME] [PERSON_NAME]" at bounding box center [272, 25] width 159 height 23
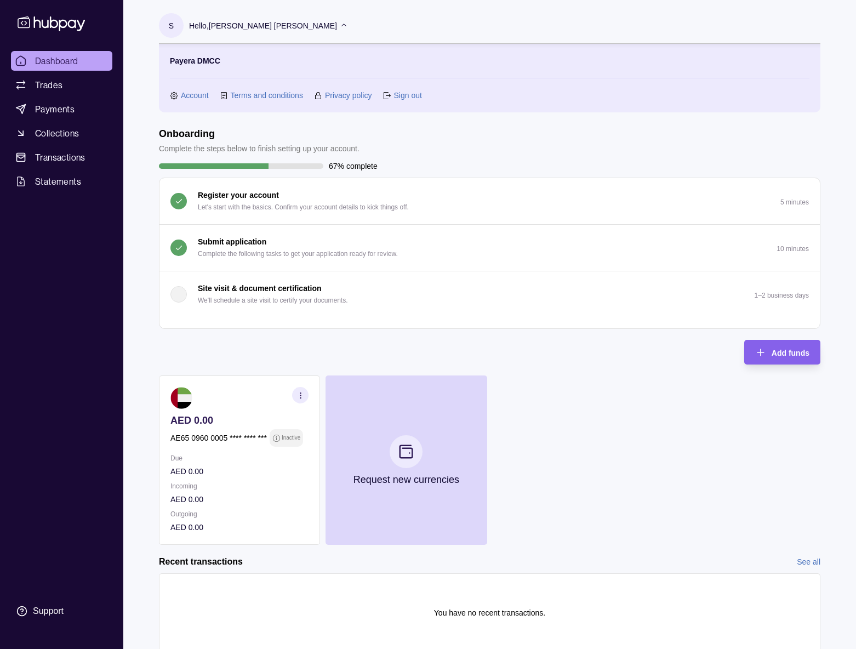
click at [797, 151] on header "Onboarding Complete the steps below to finish setting up your account." at bounding box center [489, 141] width 661 height 27
click at [178, 97] on icon at bounding box center [174, 96] width 8 height 8
click at [193, 96] on link "Account" at bounding box center [195, 95] width 28 height 12
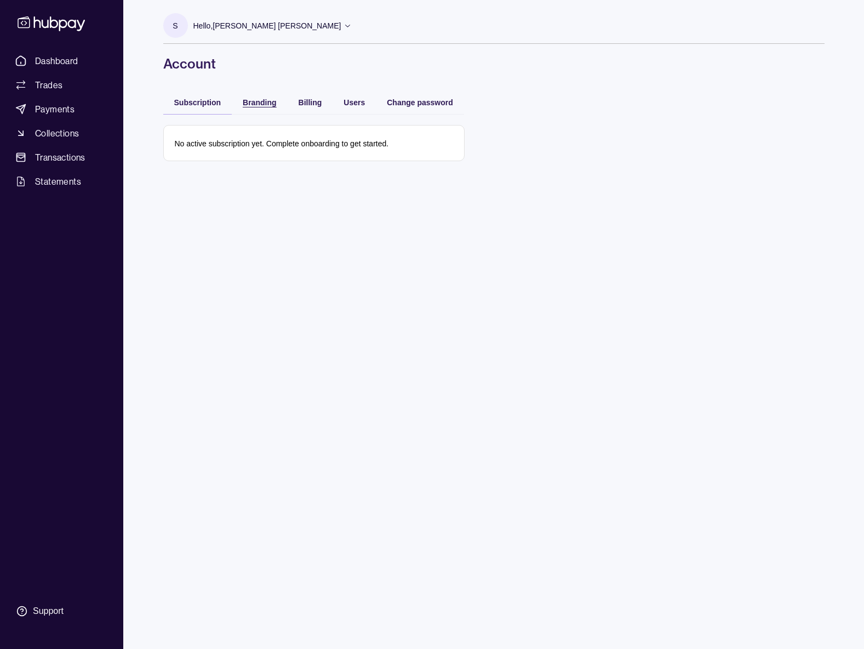
click at [262, 106] on span "Branding" at bounding box center [259, 102] width 33 height 9
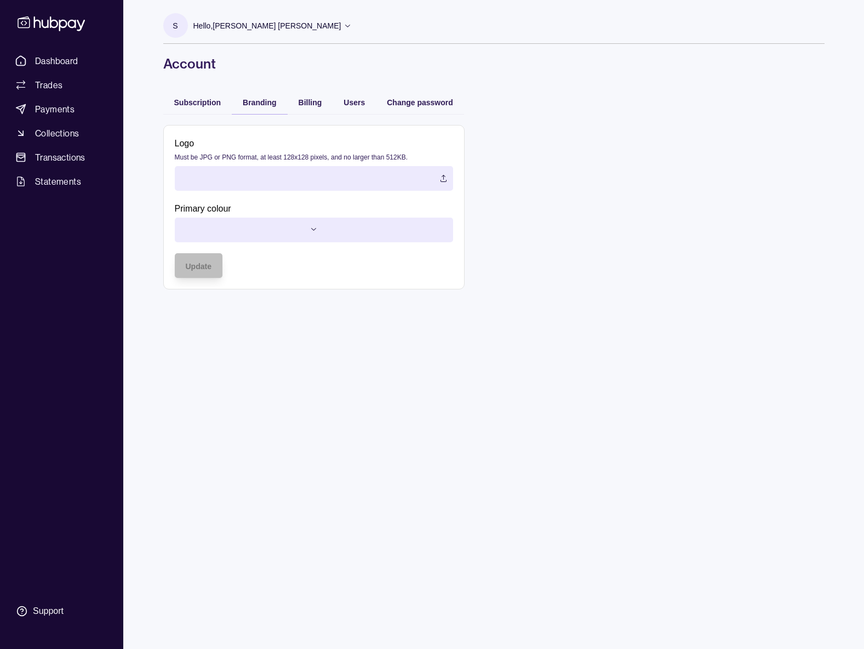
click at [271, 182] on label at bounding box center [314, 178] width 278 height 25
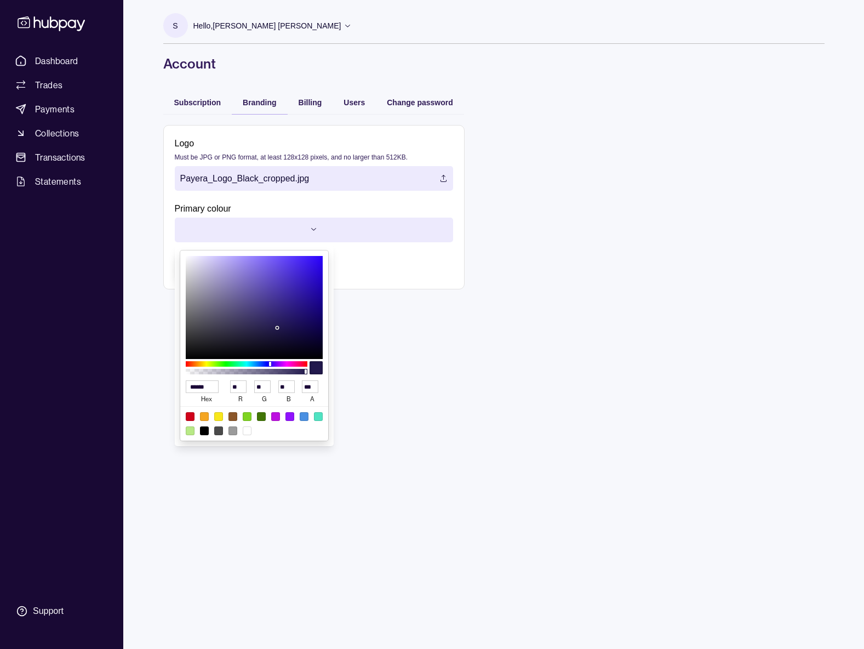
click at [327, 237] on html "Dashboard Trades Payments Collections Transactions Statements Support S Hello, …" at bounding box center [432, 324] width 864 height 649
click at [379, 324] on html "Dashboard Trades Payments Collections Transactions Statements Support S Hello, …" at bounding box center [432, 324] width 864 height 649
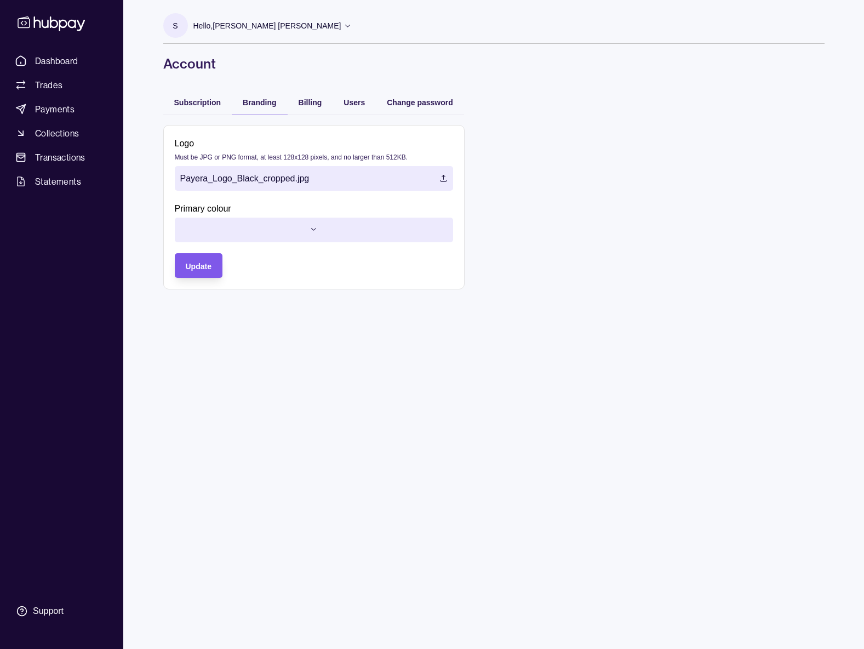
click at [208, 268] on span "Update" at bounding box center [199, 266] width 26 height 9
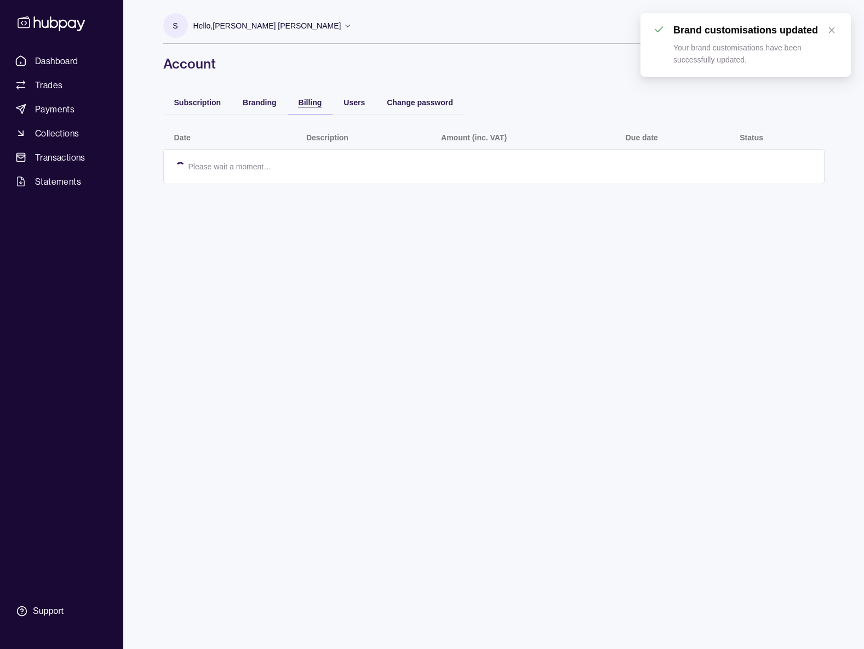
click at [308, 102] on span "Billing" at bounding box center [311, 102] width 24 height 9
click at [444, 174] on section "No payments found" at bounding box center [494, 189] width 638 height 56
click at [369, 98] on div "Users" at bounding box center [354, 102] width 43 height 24
click at [364, 101] on span "Users" at bounding box center [354, 102] width 21 height 9
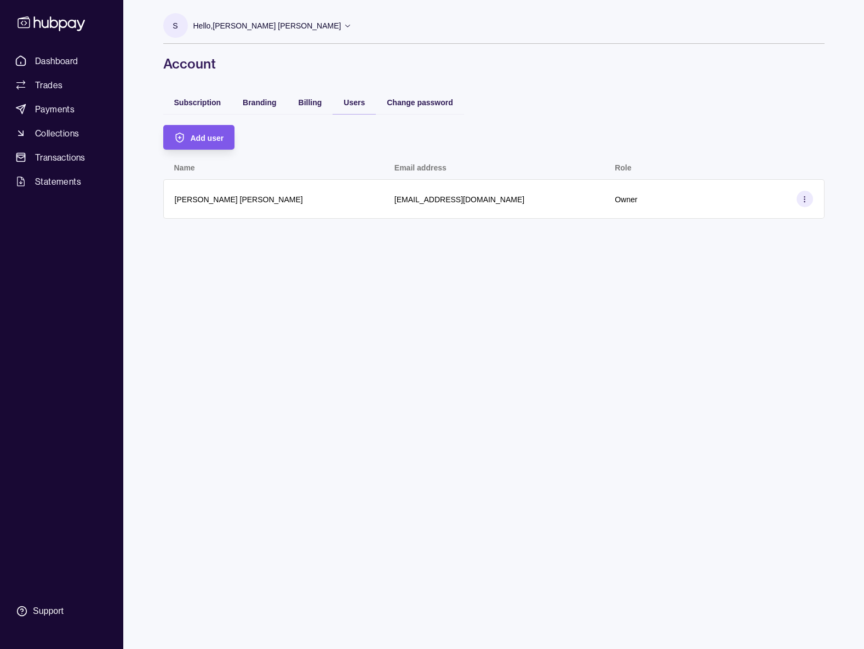
click at [224, 143] on section "Add user" at bounding box center [199, 137] width 72 height 25
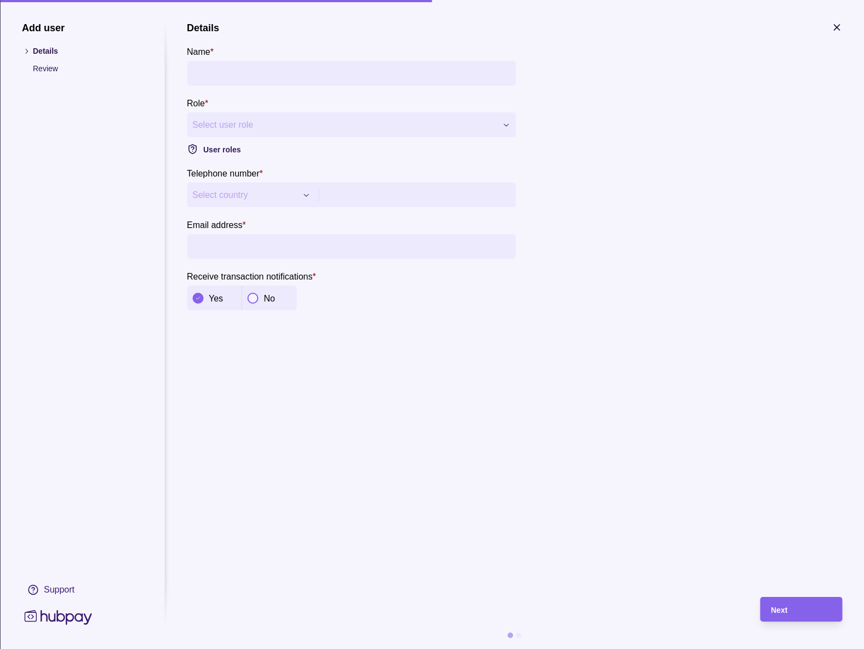
click at [245, 74] on input "Name *" at bounding box center [351, 73] width 318 height 25
click at [662, 269] on section "**********" at bounding box center [514, 166] width 655 height 288
click at [839, 33] on div at bounding box center [836, 29] width 11 height 14
click at [838, 25] on icon "button" at bounding box center [836, 27] width 11 height 11
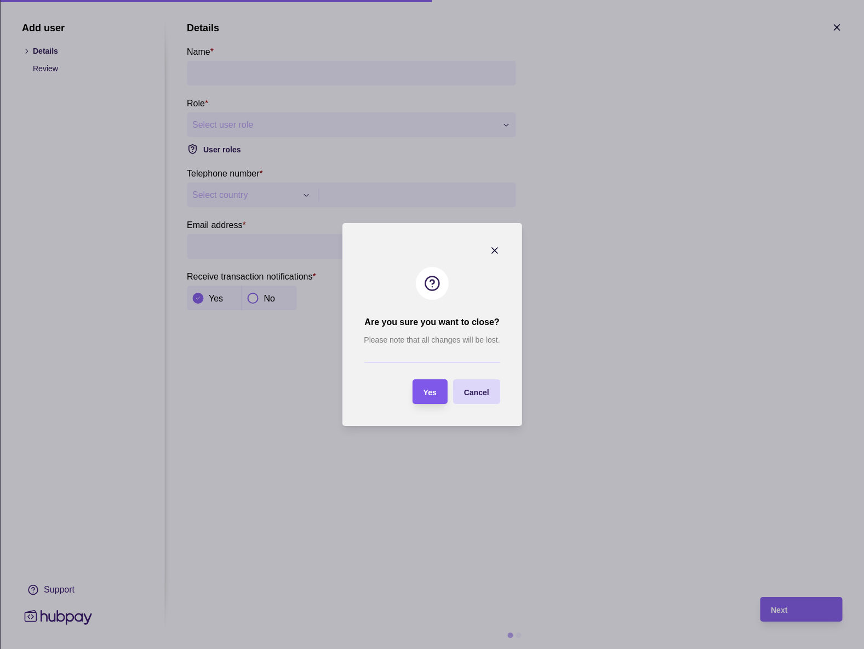
click at [437, 393] on section "Yes" at bounding box center [430, 391] width 35 height 25
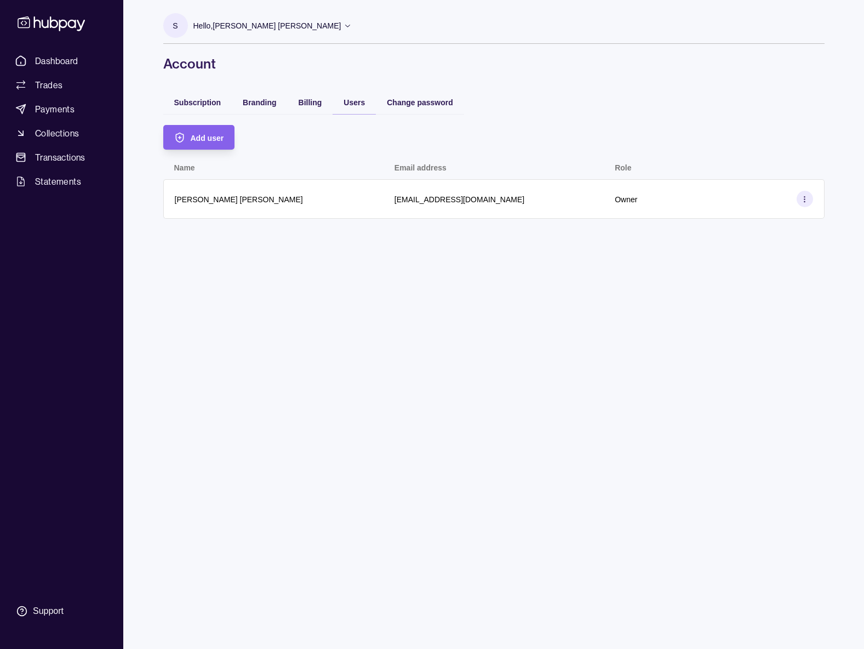
click at [693, 293] on div "S Hello, [PERSON_NAME] [PERSON_NAME] Payera DMCC Account Terms and conditions P…" at bounding box center [493, 324] width 705 height 649
click at [426, 99] on span "Change password" at bounding box center [420, 102] width 66 height 9
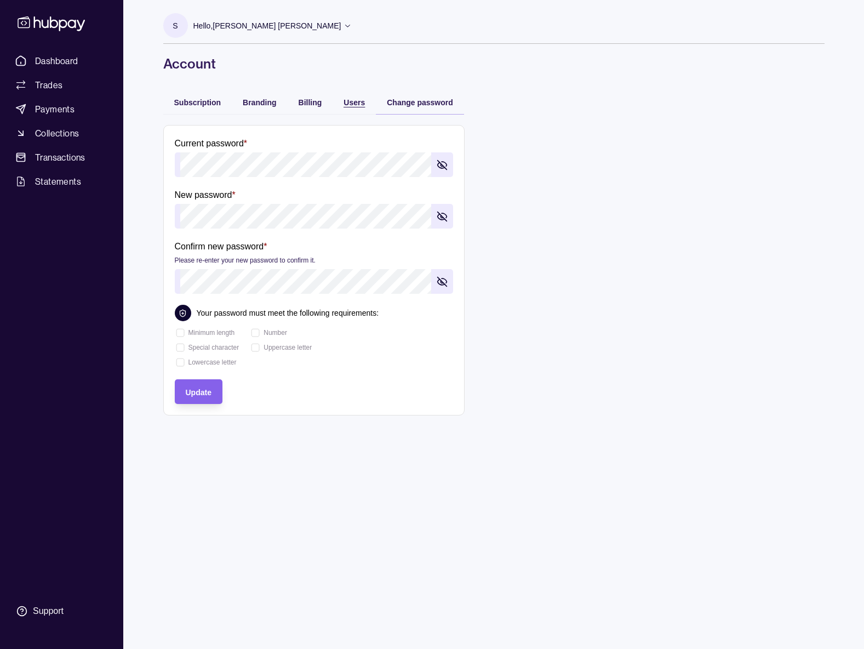
click at [337, 105] on div "button" at bounding box center [332, 101] width 11 height 11
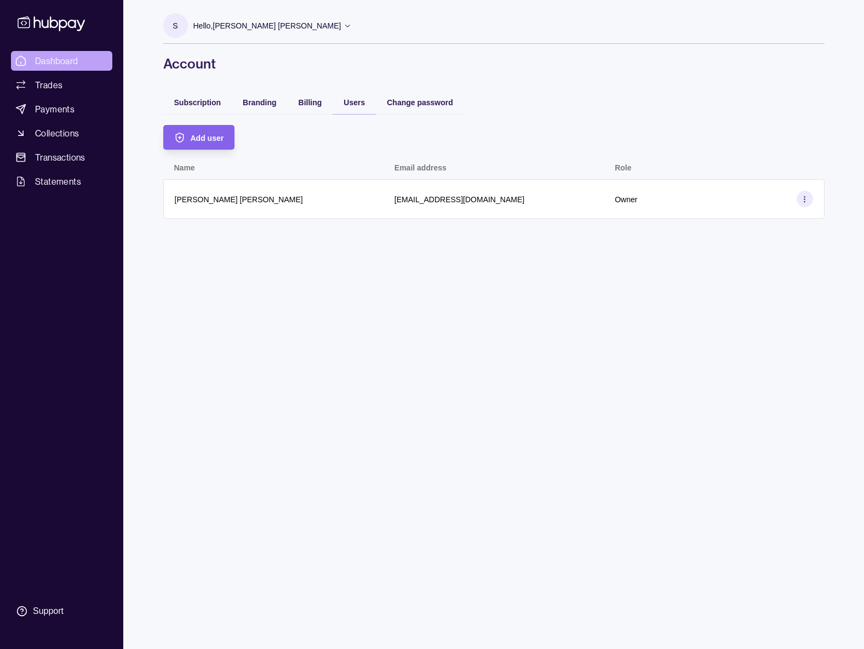
click at [89, 60] on link "Dashboard" at bounding box center [61, 61] width 101 height 20
